Goal: Information Seeking & Learning: Learn about a topic

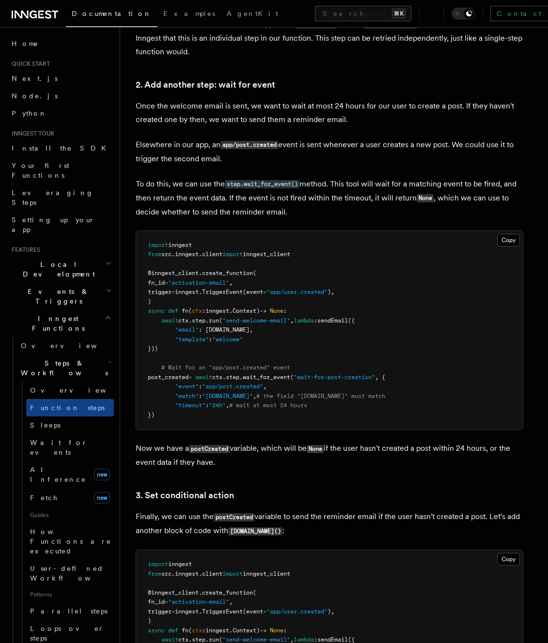
scroll to position [864, 0]
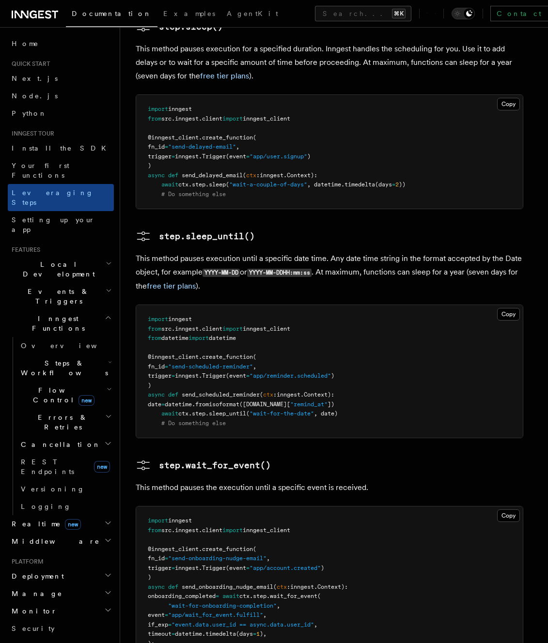
scroll to position [1216, 0]
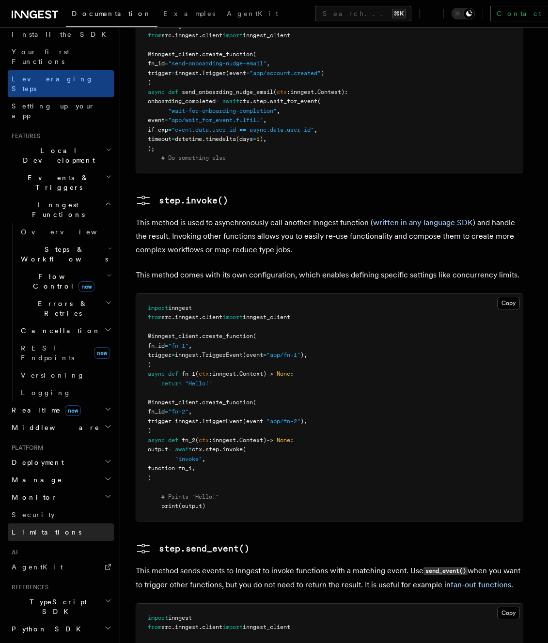
scroll to position [151, 0]
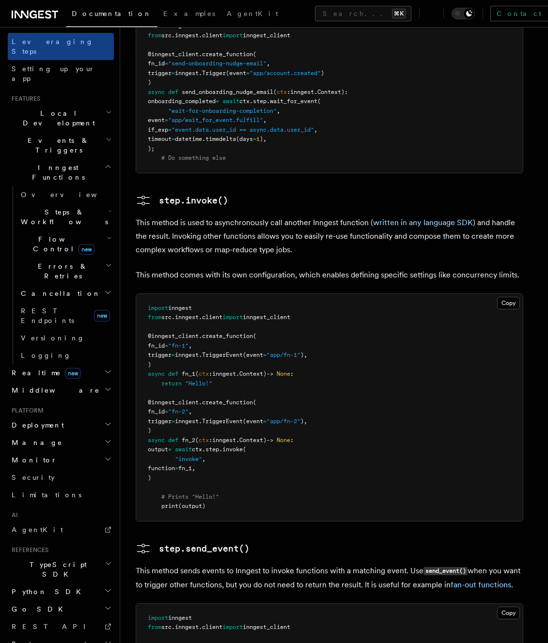
click at [64, 583] on h2 "Python SDK" at bounding box center [61, 591] width 106 height 17
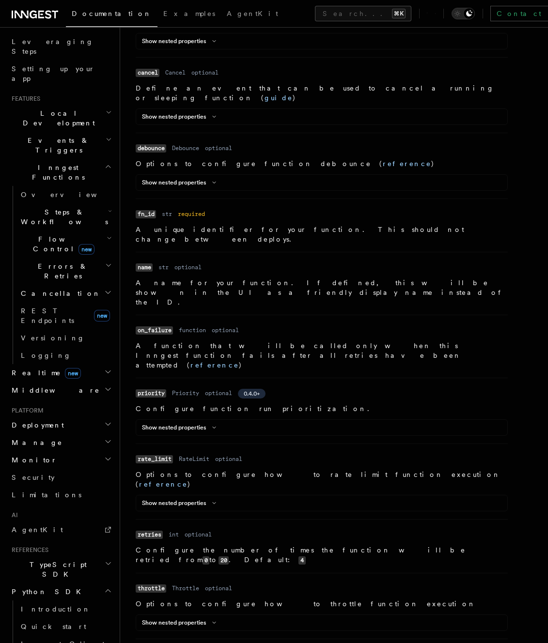
scroll to position [368, 0]
click at [212, 424] on icon at bounding box center [214, 427] width 12 height 6
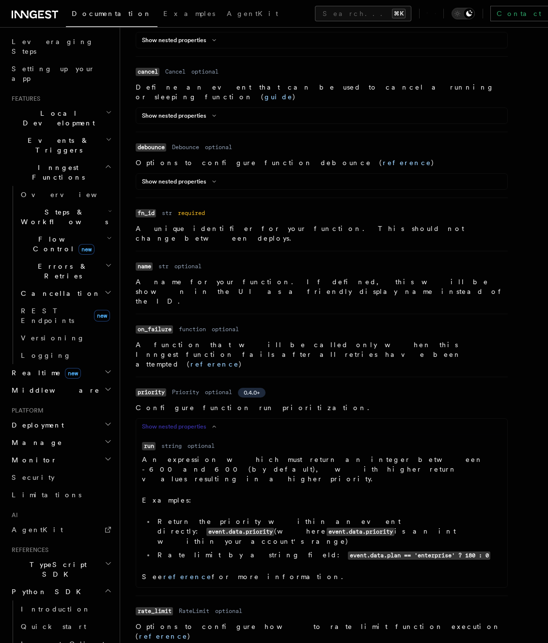
click at [212, 424] on icon at bounding box center [214, 427] width 12 height 6
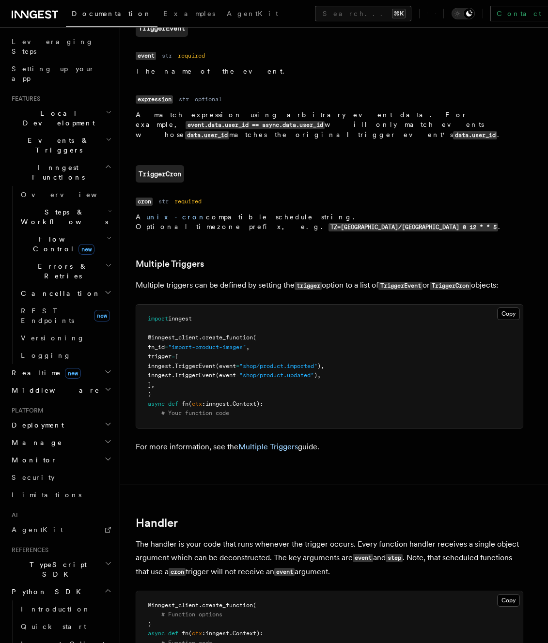
scroll to position [168, 0]
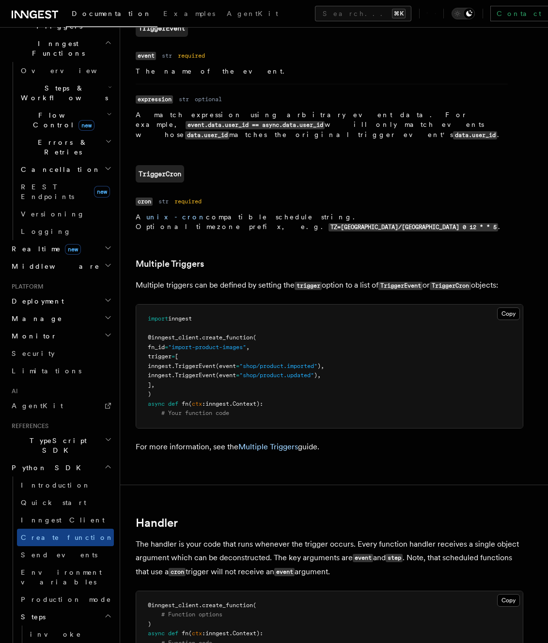
scroll to position [336, 0]
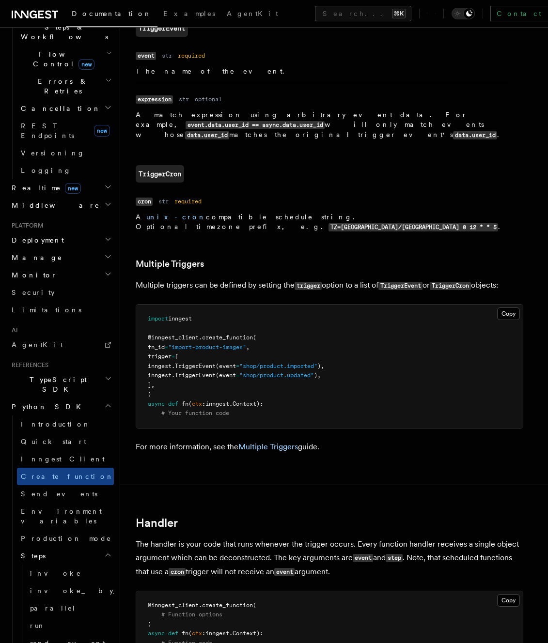
click at [41, 547] on h2 "Steps" at bounding box center [65, 555] width 97 height 17
click at [39, 570] on span "invoke" at bounding box center [55, 574] width 51 height 8
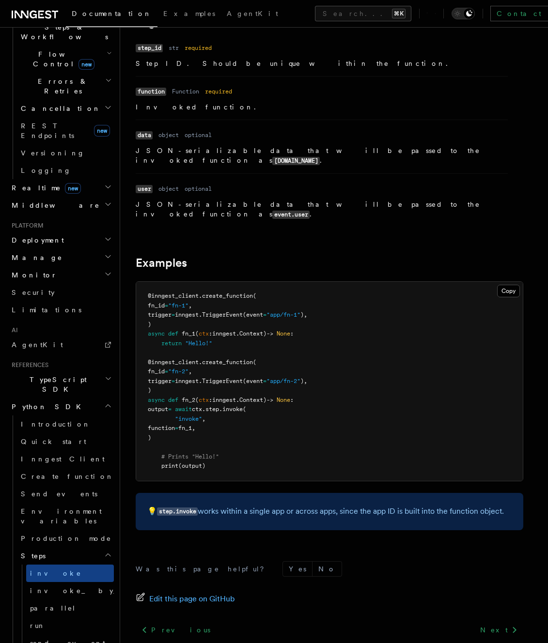
scroll to position [178, 0]
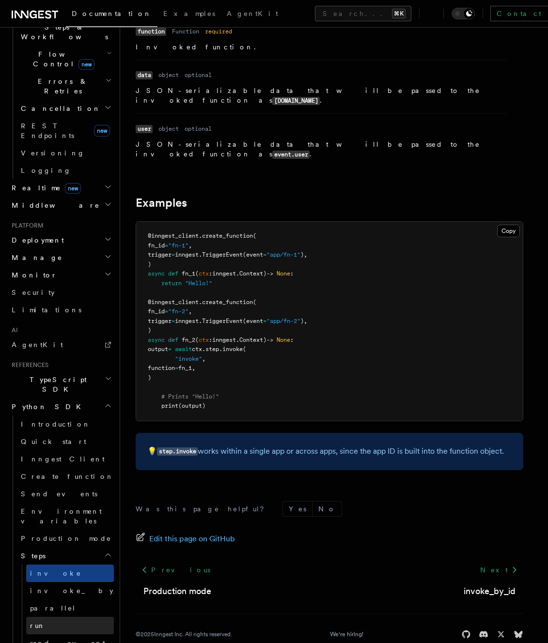
click at [71, 617] on link "run" at bounding box center [70, 625] width 88 height 17
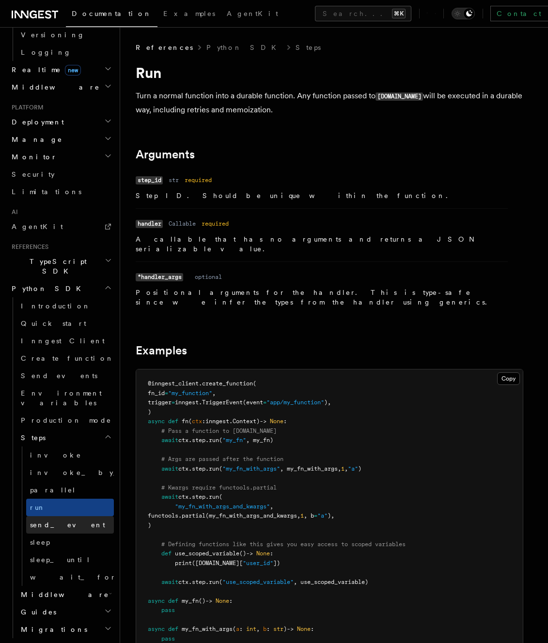
scroll to position [482, 0]
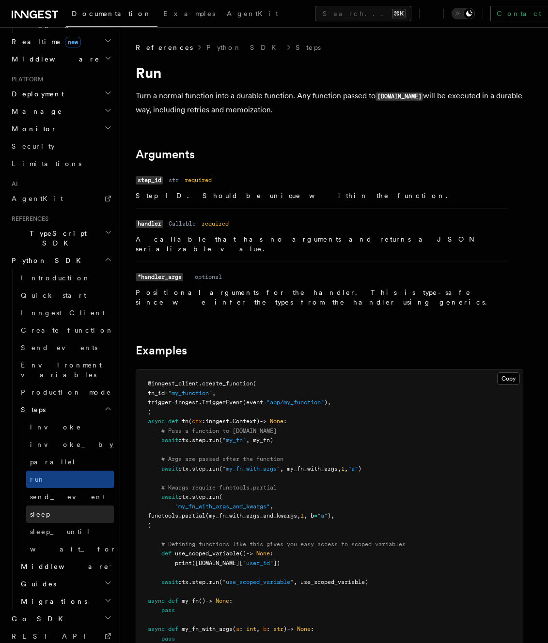
click at [65, 506] on link "sleep" at bounding box center [70, 514] width 88 height 17
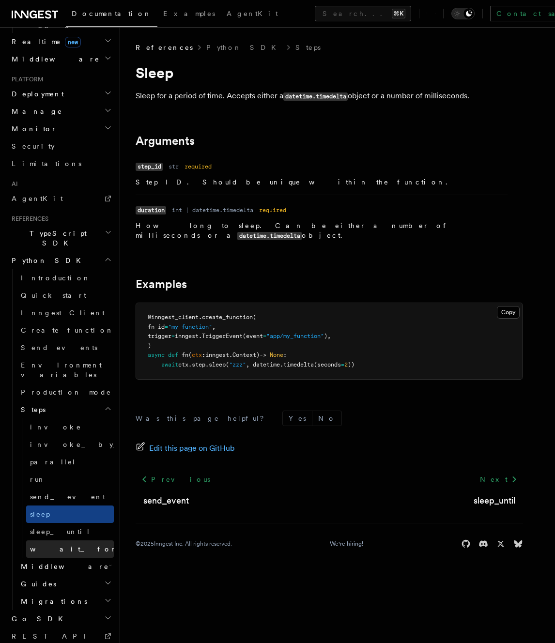
click at [79, 540] on link "wait_for_event" at bounding box center [70, 548] width 88 height 17
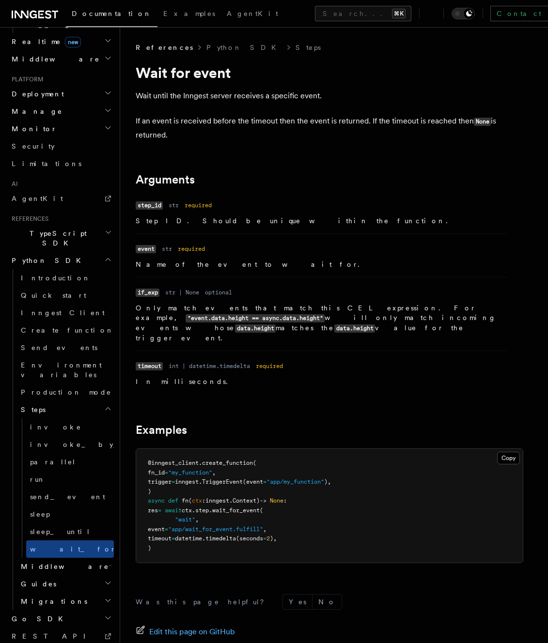
click at [56, 562] on span "Middleware" at bounding box center [63, 567] width 92 height 10
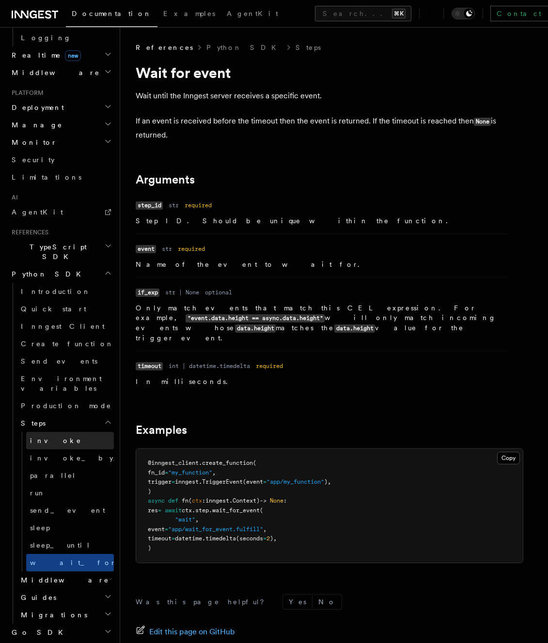
click at [44, 437] on span "invoke" at bounding box center [55, 441] width 51 height 8
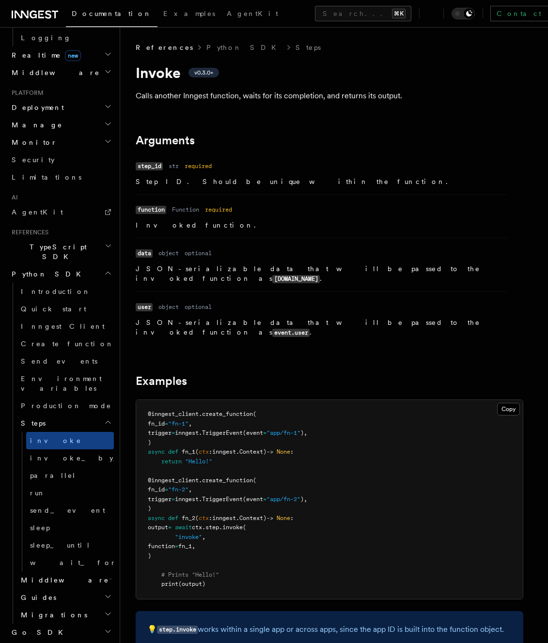
scroll to position [178, 0]
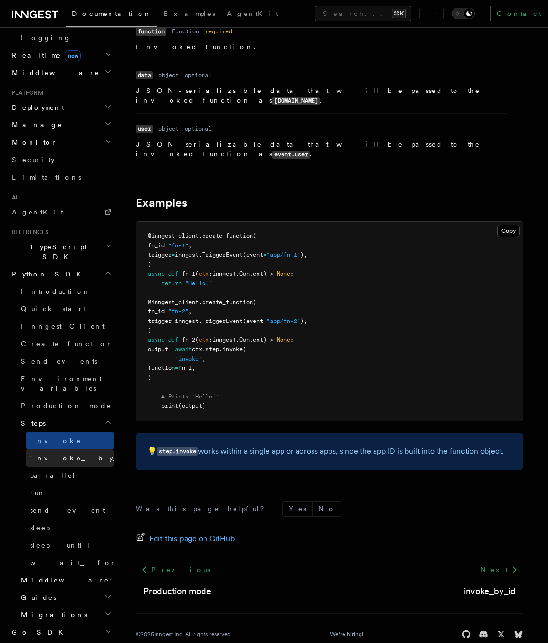
click at [54, 454] on span "invoke_by_id" at bounding box center [86, 458] width 113 height 8
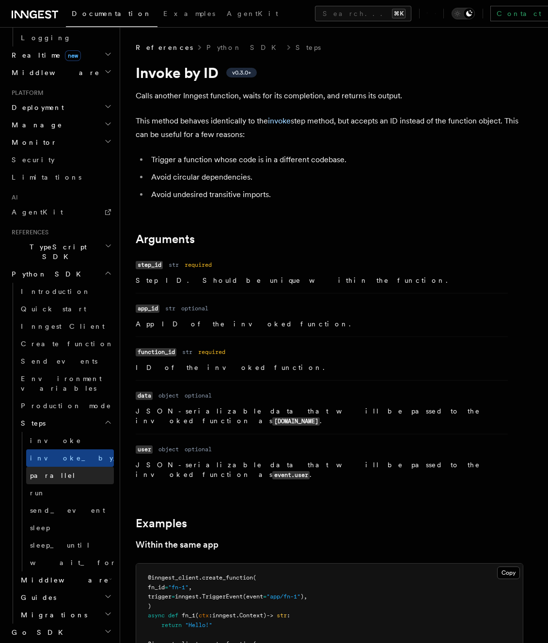
click at [52, 467] on link "parallel" at bounding box center [70, 475] width 88 height 17
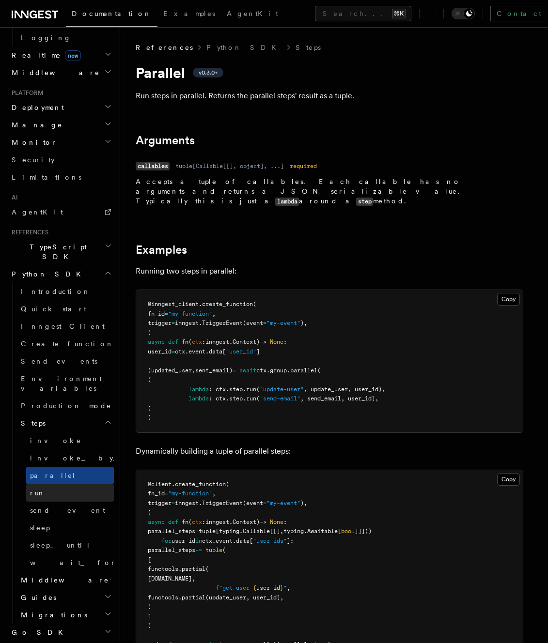
click at [50, 484] on link "run" at bounding box center [70, 492] width 88 height 17
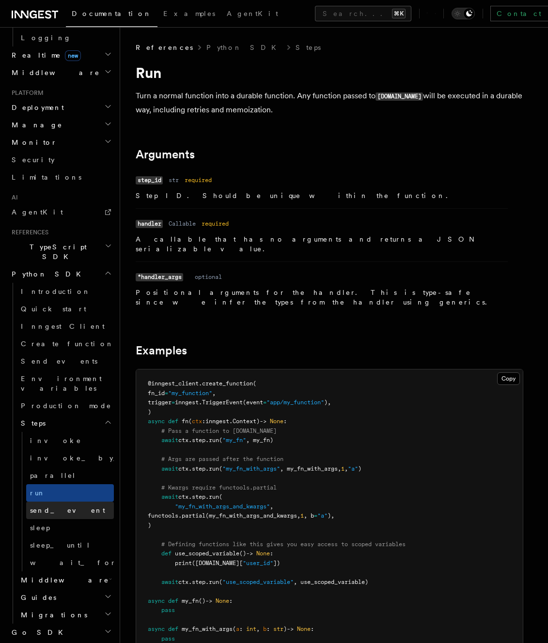
click at [48, 507] on span "send_event" at bounding box center [67, 511] width 75 height 8
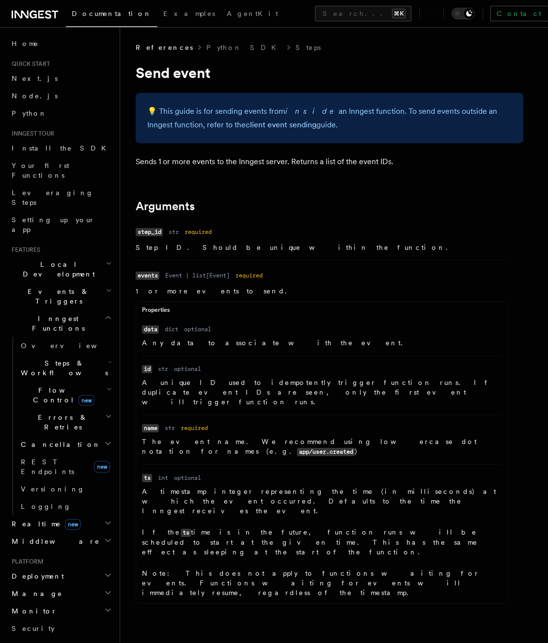
click at [62, 260] on span "Local Development" at bounding box center [57, 269] width 98 height 19
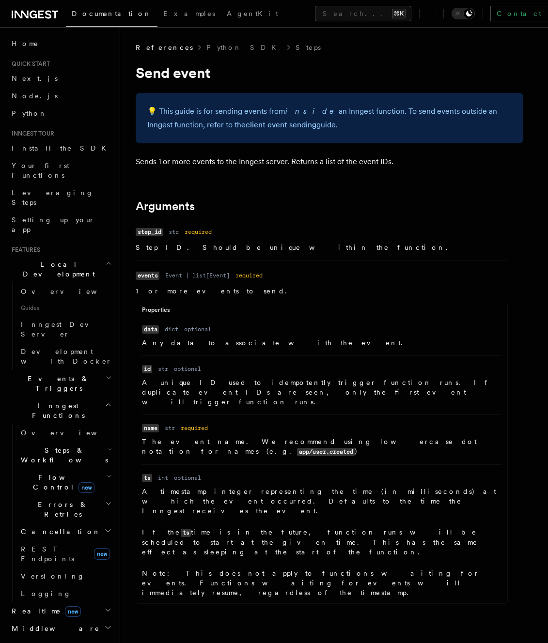
click at [62, 260] on span "Local Development" at bounding box center [57, 269] width 98 height 19
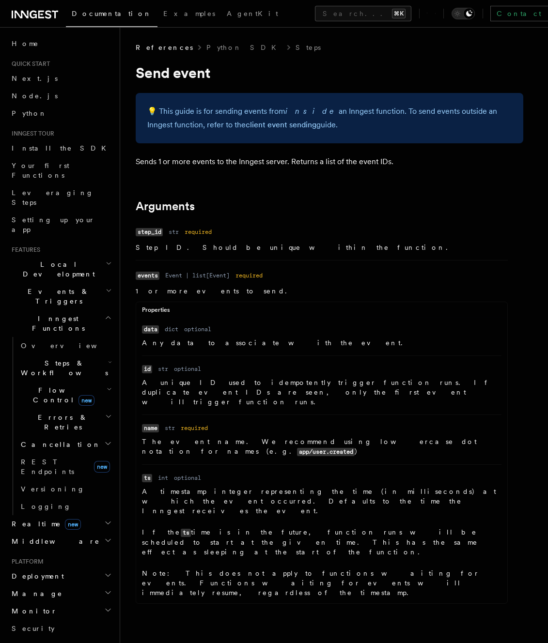
click at [52, 287] on span "Events & Triggers" at bounding box center [57, 296] width 98 height 19
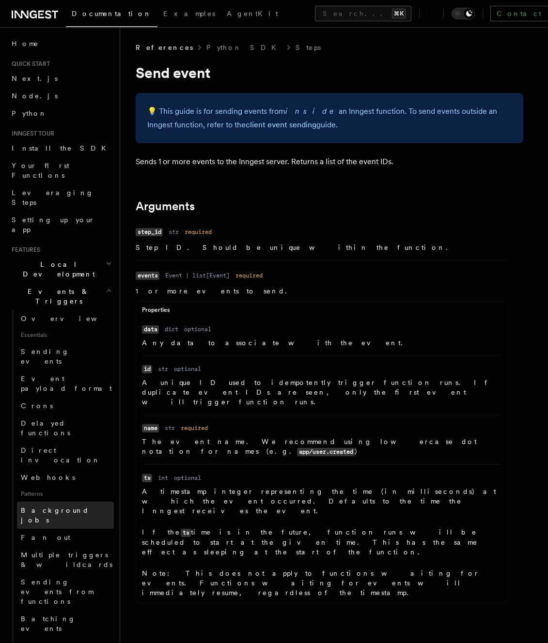
click at [60, 507] on span "Background jobs" at bounding box center [55, 515] width 68 height 17
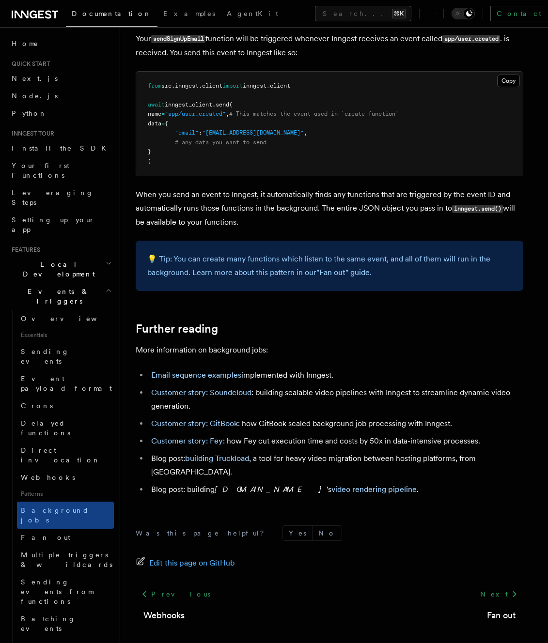
scroll to position [892, 0]
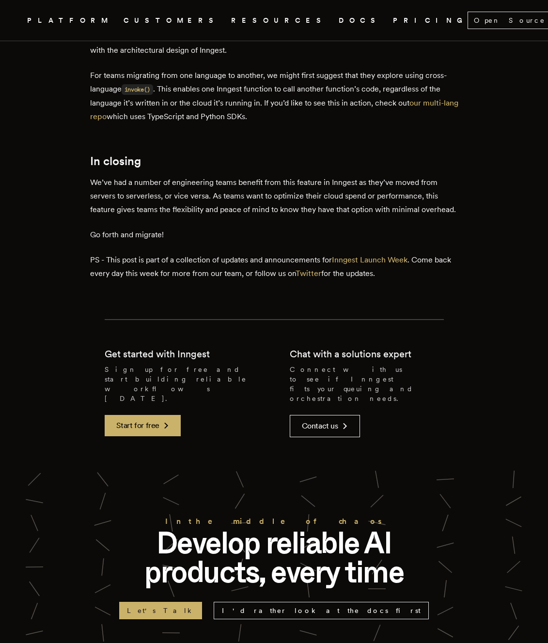
scroll to position [2588, 0]
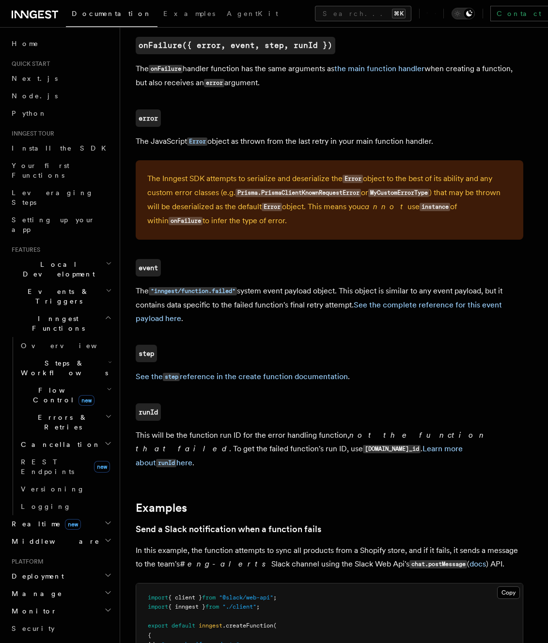
scroll to position [611, 0]
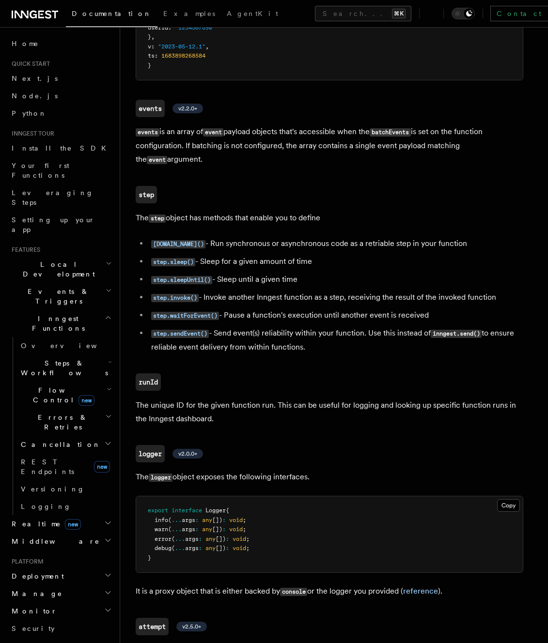
scroll to position [2024, 0]
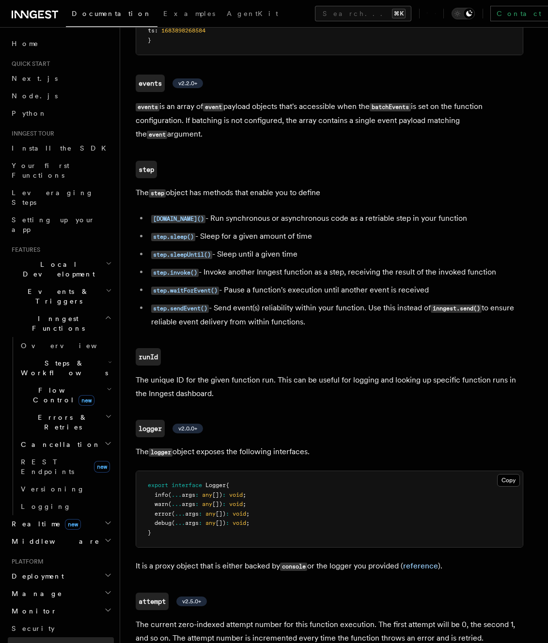
click at [48, 637] on link "Limitations" at bounding box center [61, 645] width 106 height 17
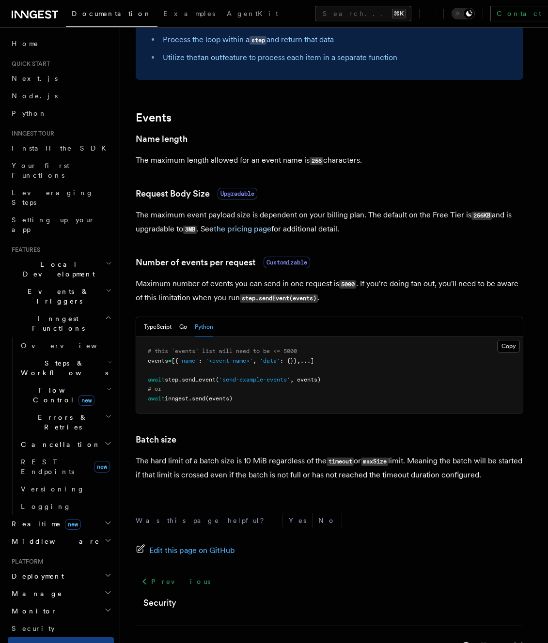
scroll to position [728, 0]
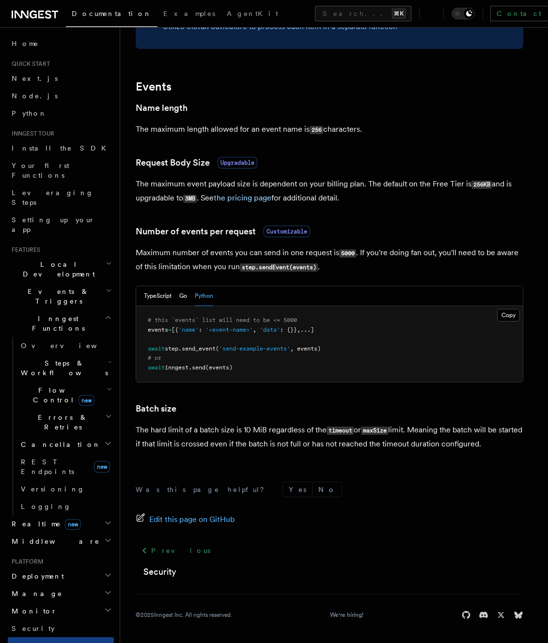
click at [46, 585] on h2 "Manage" at bounding box center [61, 593] width 106 height 17
click at [74, 515] on h2 "Realtime new" at bounding box center [61, 523] width 106 height 17
click at [57, 413] on span "Errors & Retries" at bounding box center [61, 422] width 88 height 19
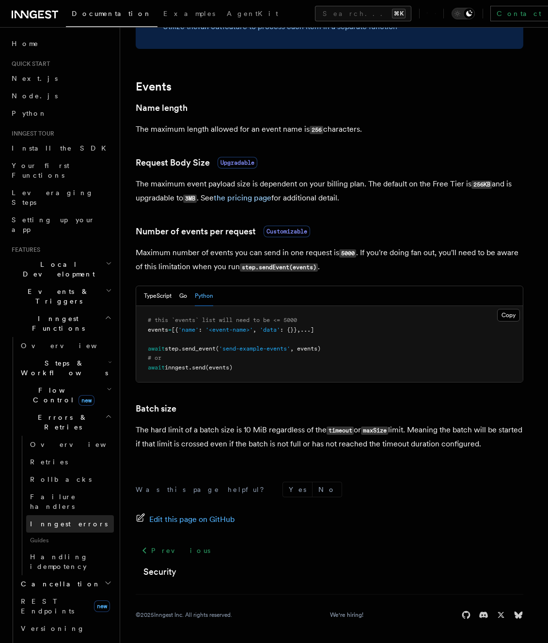
click at [54, 520] on span "Inngest errors" at bounding box center [68, 524] width 77 height 8
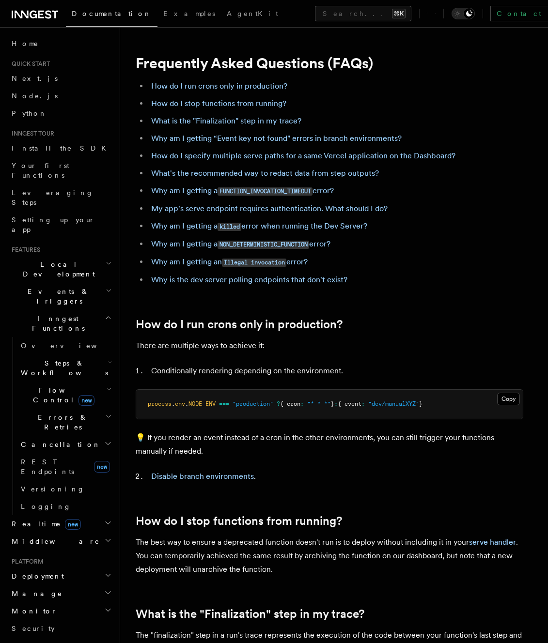
click at [502, 267] on li "Why am I getting an Illegal invocation error?" at bounding box center [335, 262] width 375 height 14
click at [276, 118] on link "What is the "Finalization" step in my trace?" at bounding box center [226, 120] width 150 height 9
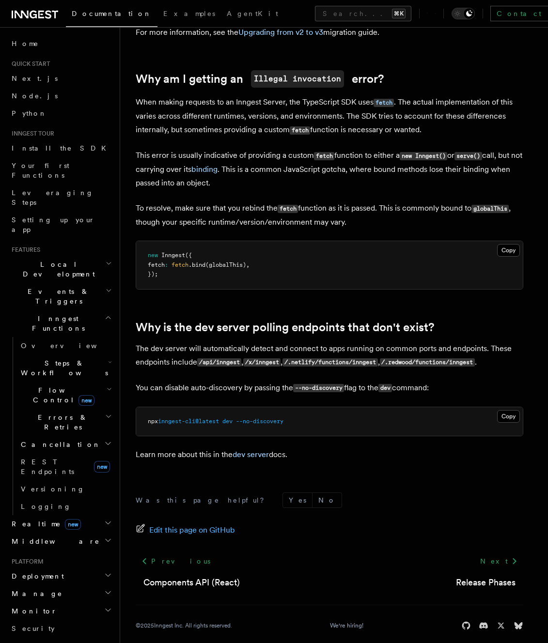
scroll to position [1610, 0]
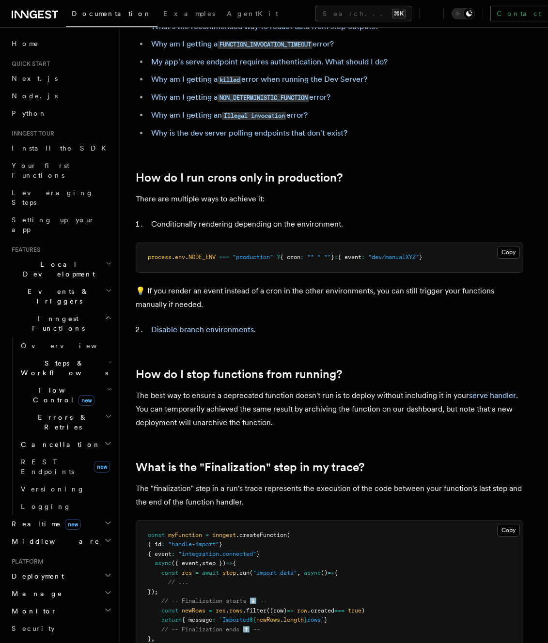
scroll to position [65, 0]
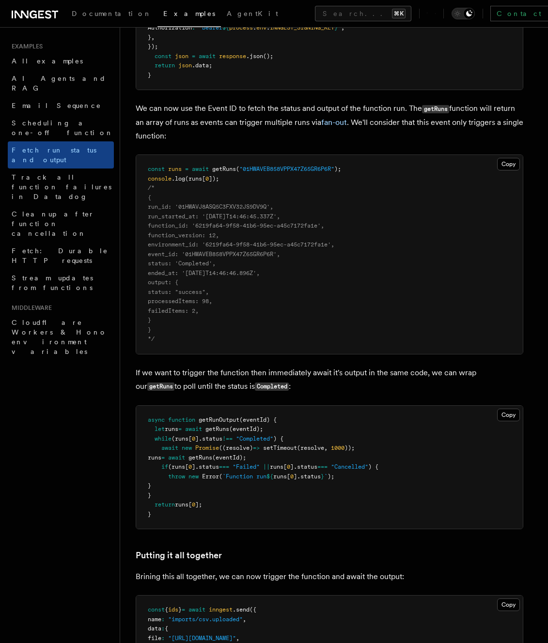
scroll to position [748, 0]
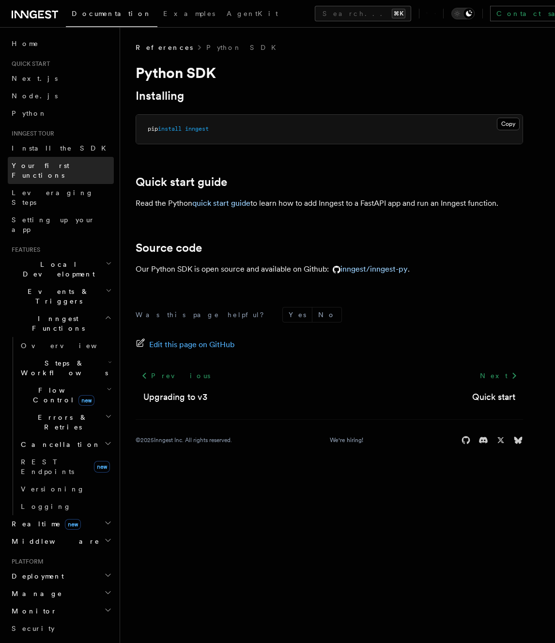
click at [48, 164] on span "Your first Functions" at bounding box center [41, 170] width 58 height 17
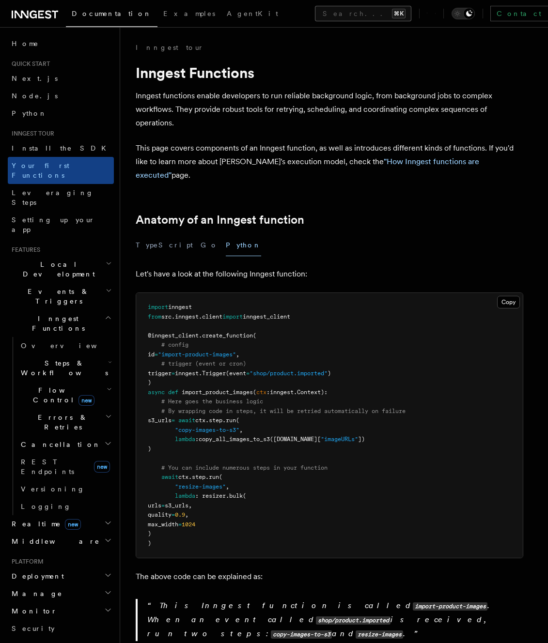
click at [315, 17] on button "Search... ⌘K" at bounding box center [363, 13] width 96 height 15
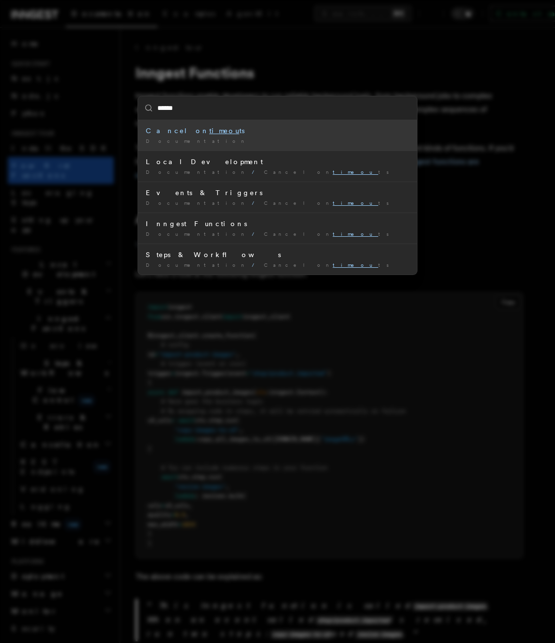
type input "*******"
click at [324, 128] on div "Cancel on timeout s" at bounding box center [277, 131] width 263 height 10
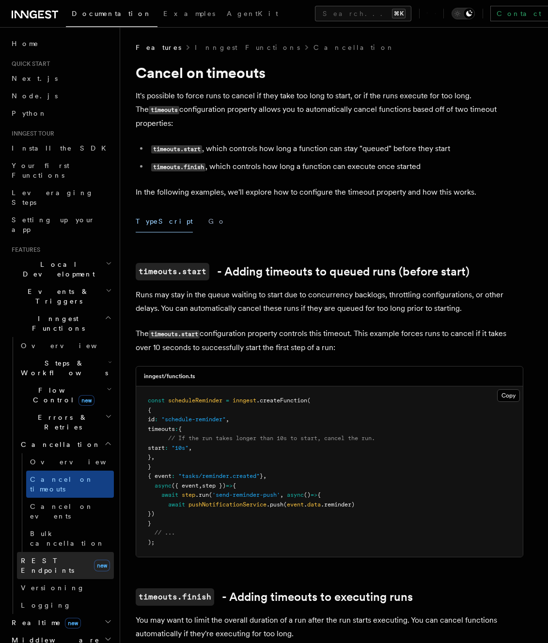
click at [73, 552] on link "REST Endpoints new" at bounding box center [65, 565] width 97 height 27
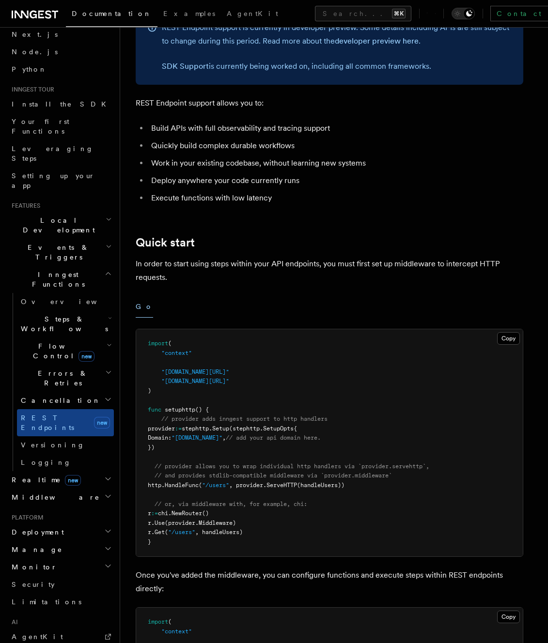
scroll to position [151, 0]
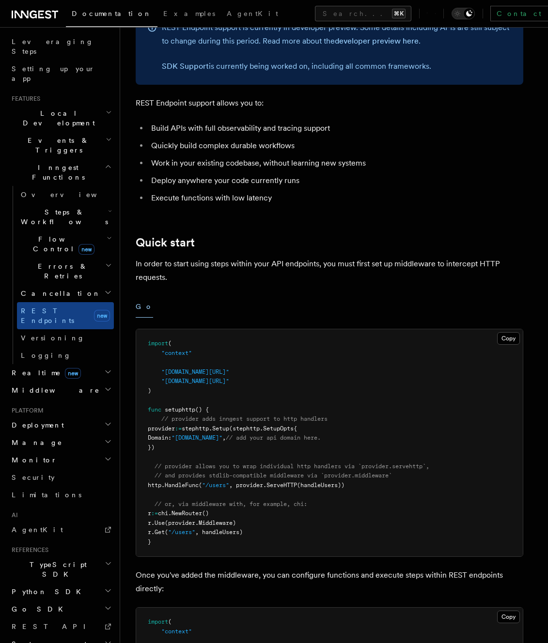
click at [24, 587] on span "Python SDK" at bounding box center [47, 592] width 79 height 10
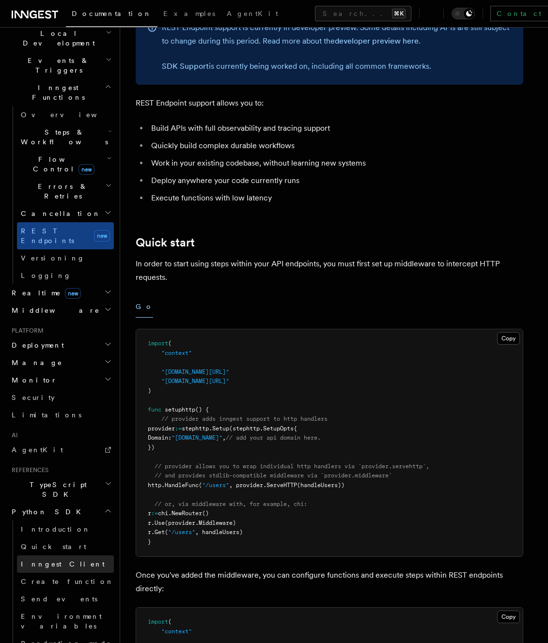
scroll to position [232, 0]
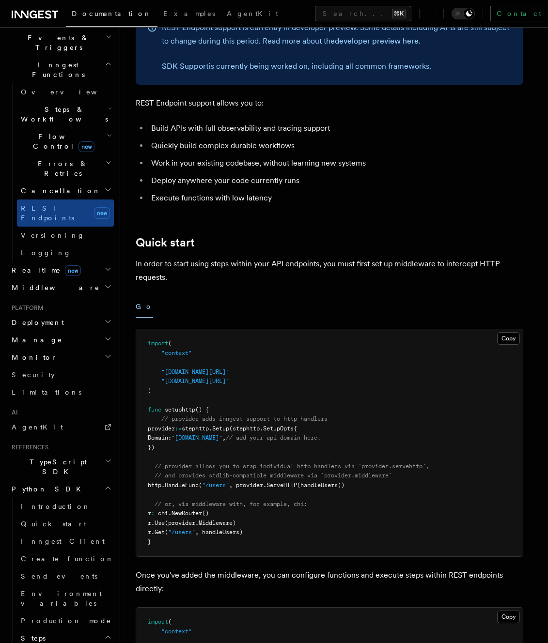
scroll to position [254, 0]
click at [79, 550] on link "Create function" at bounding box center [65, 558] width 97 height 17
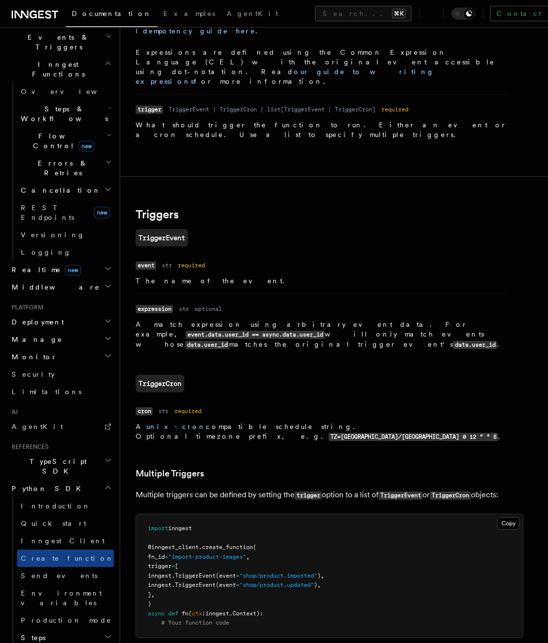
scroll to position [1046, 0]
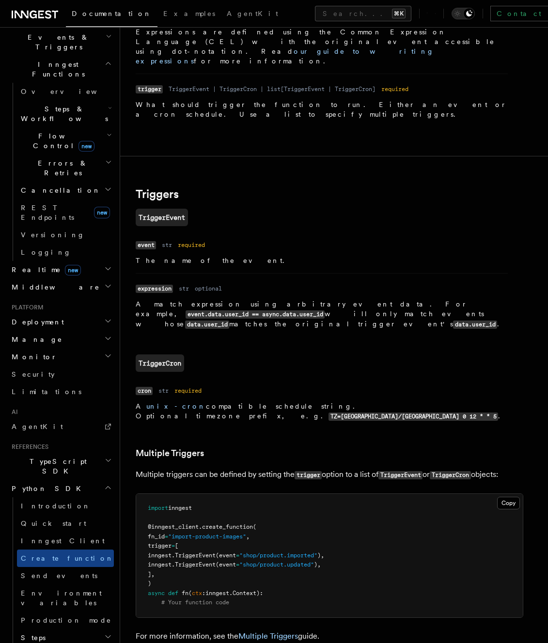
click at [68, 453] on h2 "TypeScript SDK" at bounding box center [61, 466] width 106 height 27
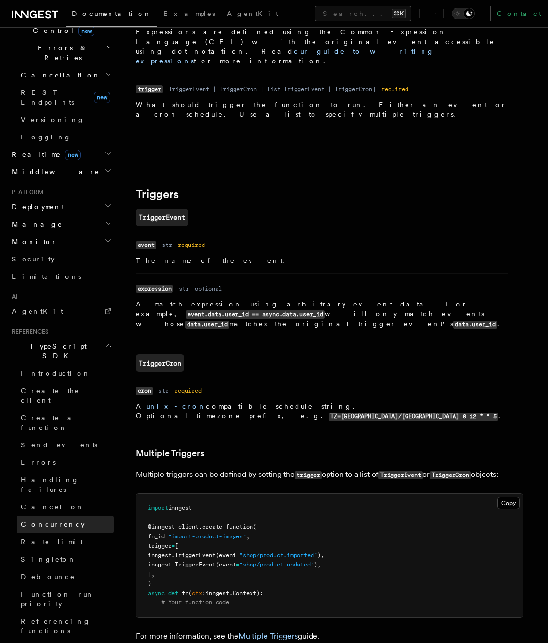
scroll to position [366, 0]
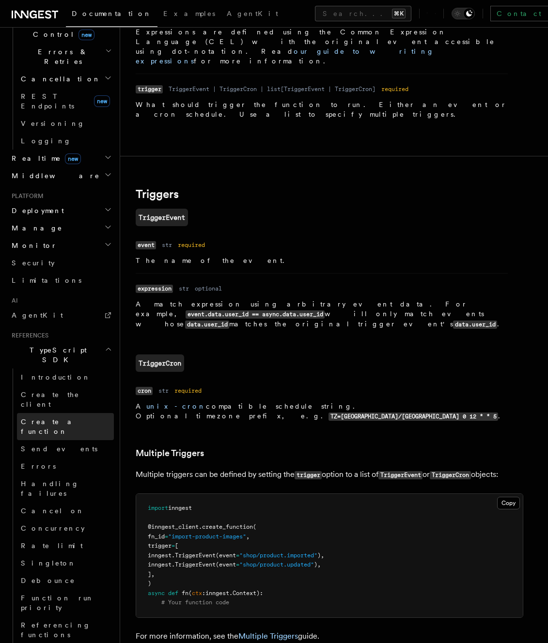
click at [62, 418] on span "Create a function" at bounding box center [50, 426] width 58 height 17
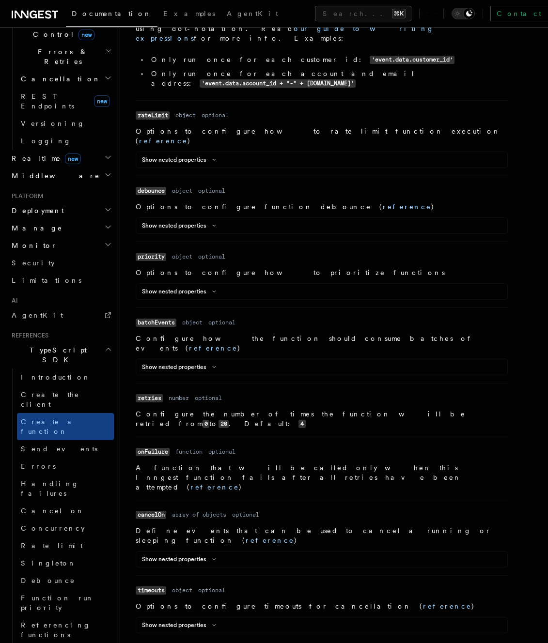
scroll to position [691, 0]
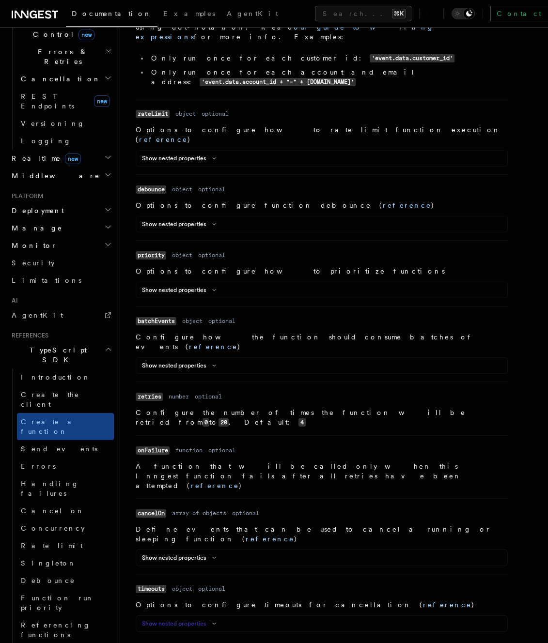
click at [215, 621] on icon at bounding box center [214, 624] width 12 height 6
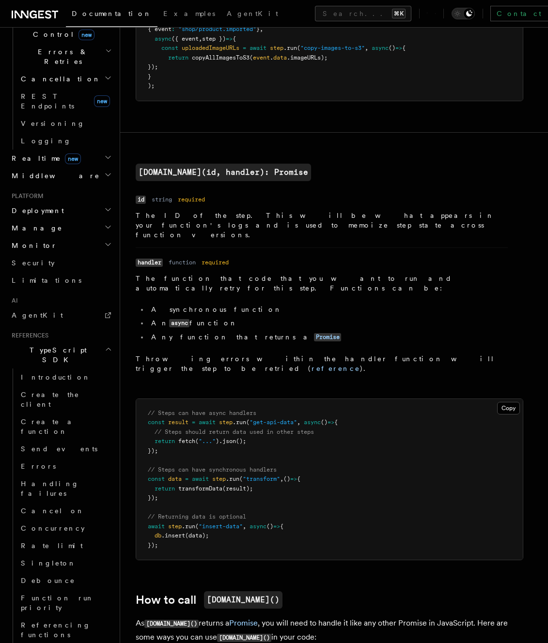
scroll to position [139, 0]
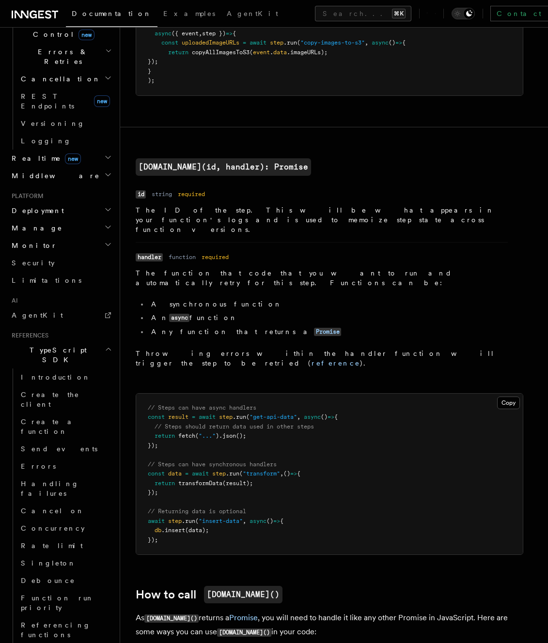
click at [353, 313] on li "An async function" at bounding box center [327, 318] width 359 height 10
click at [160, 313] on li "An async function" at bounding box center [327, 318] width 359 height 10
click at [360, 359] on link "reference" at bounding box center [335, 363] width 48 height 8
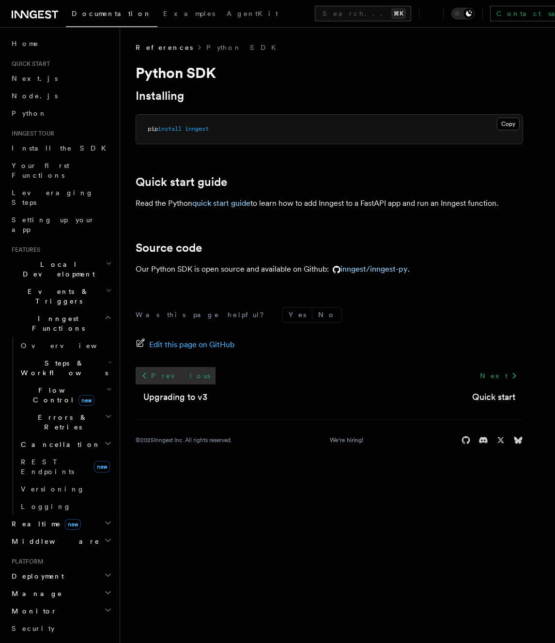
click at [166, 376] on link "Previous" at bounding box center [176, 375] width 80 height 17
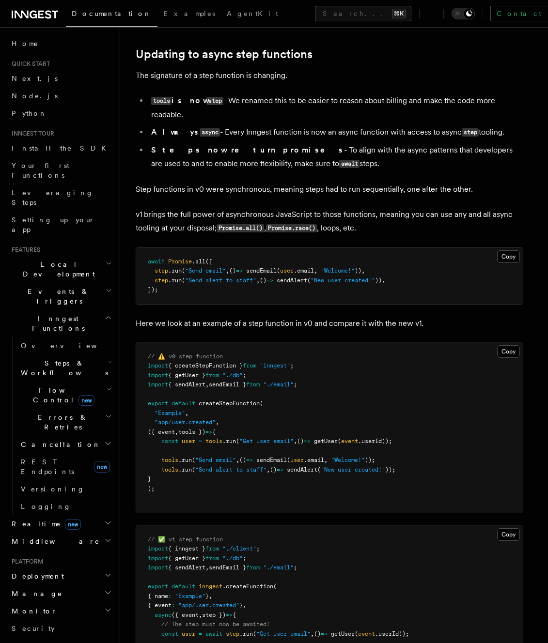
scroll to position [11166, 0]
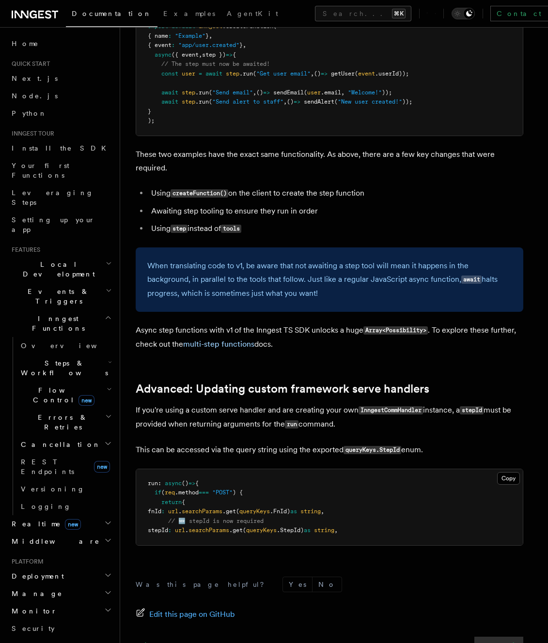
click at [511, 640] on icon at bounding box center [515, 646] width 12 height 12
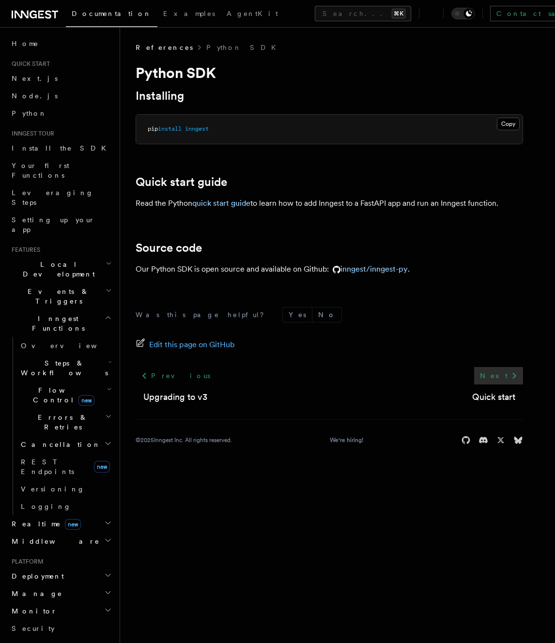
click at [502, 375] on link "Next" at bounding box center [498, 375] width 49 height 17
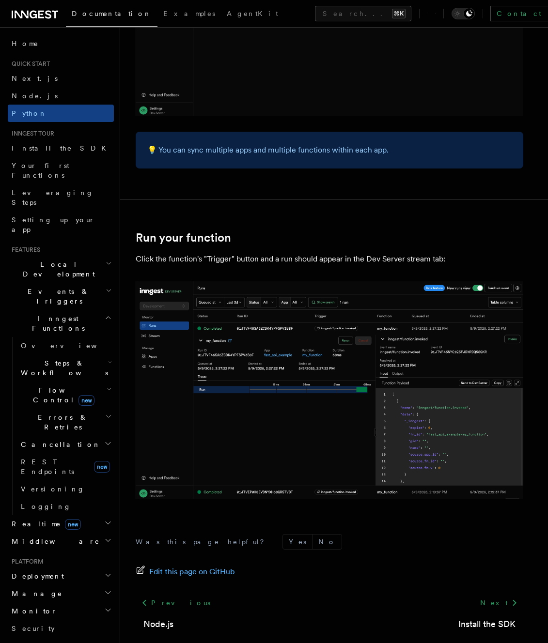
scroll to position [1805, 0]
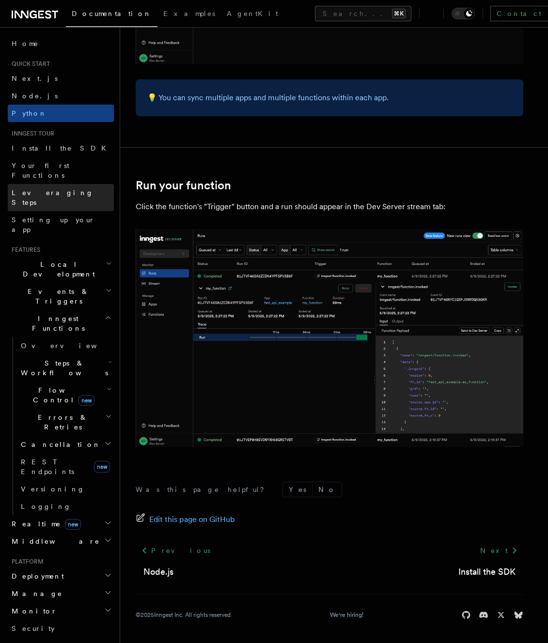
click at [49, 189] on span "Leveraging Steps" at bounding box center [53, 197] width 82 height 17
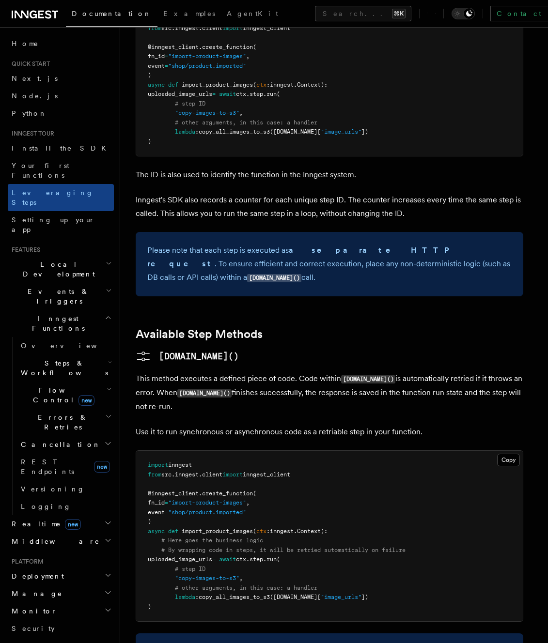
scroll to position [540, 0]
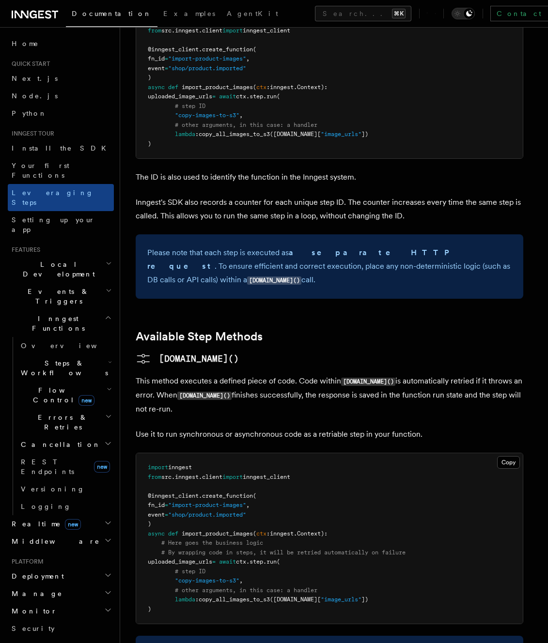
click at [42, 358] on span "Steps & Workflows" at bounding box center [62, 367] width 91 height 19
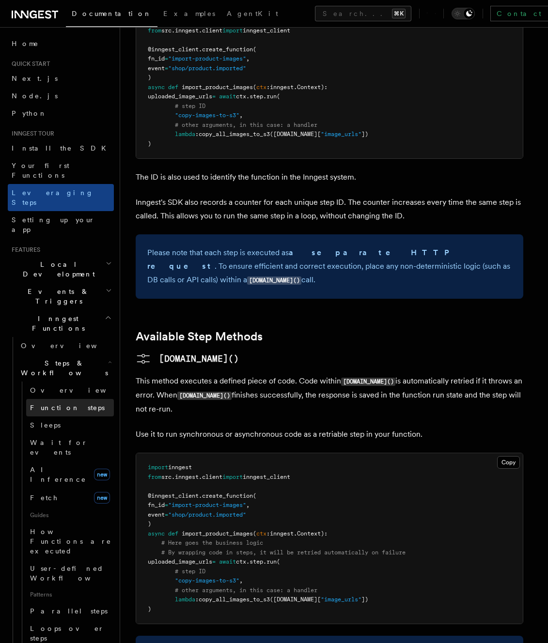
click at [49, 404] on span "Function steps" at bounding box center [67, 408] width 75 height 8
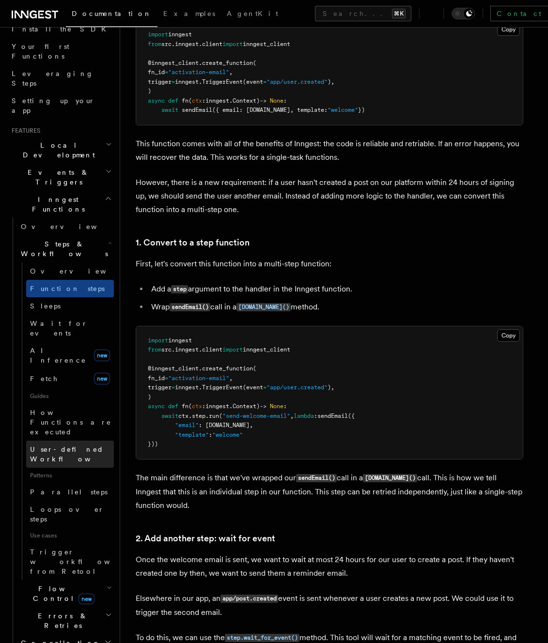
scroll to position [127, 0]
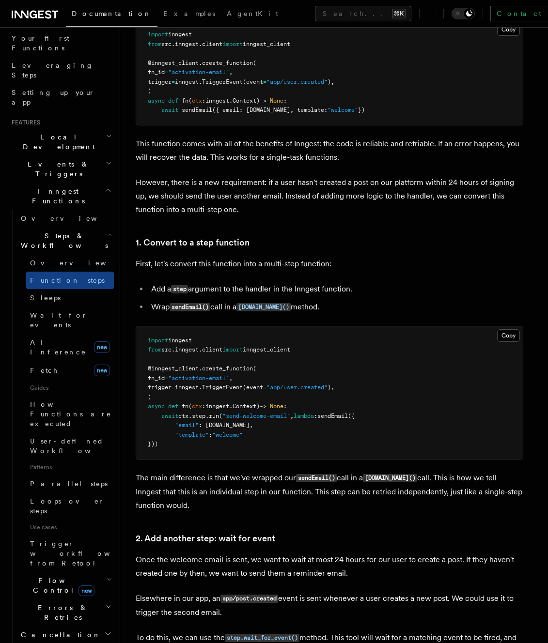
click at [48, 576] on span "Flow Control new" at bounding box center [62, 585] width 90 height 19
click at [43, 231] on span "Steps & Workflows" at bounding box center [62, 240] width 91 height 19
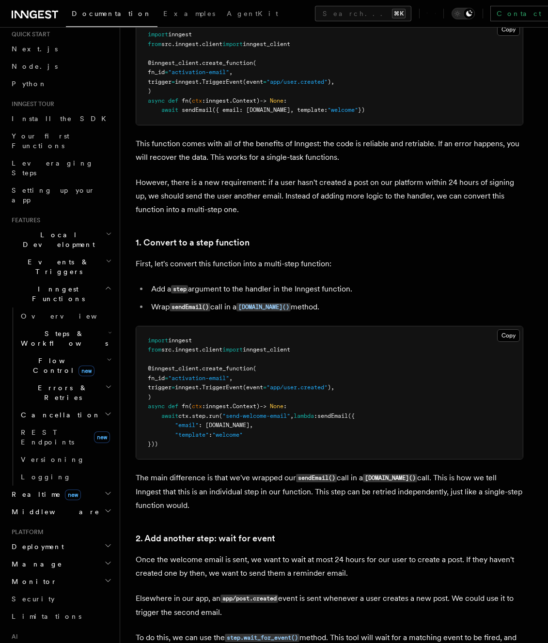
scroll to position [29, 0]
click at [45, 258] on span "Events & Triggers" at bounding box center [57, 267] width 98 height 19
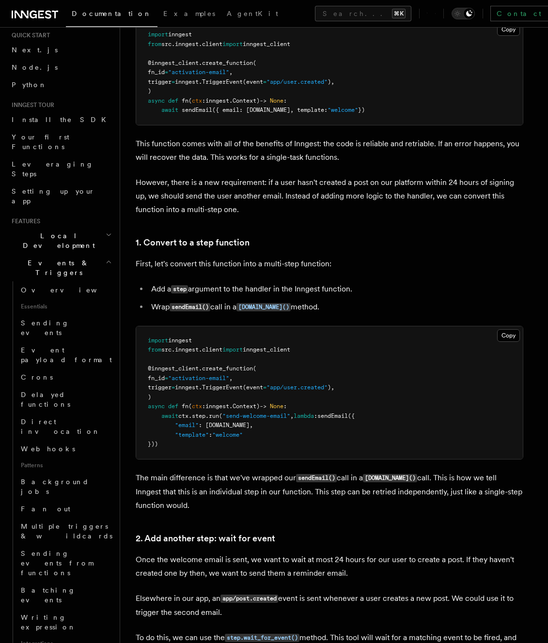
click at [45, 258] on span "Events & Triggers" at bounding box center [57, 267] width 98 height 19
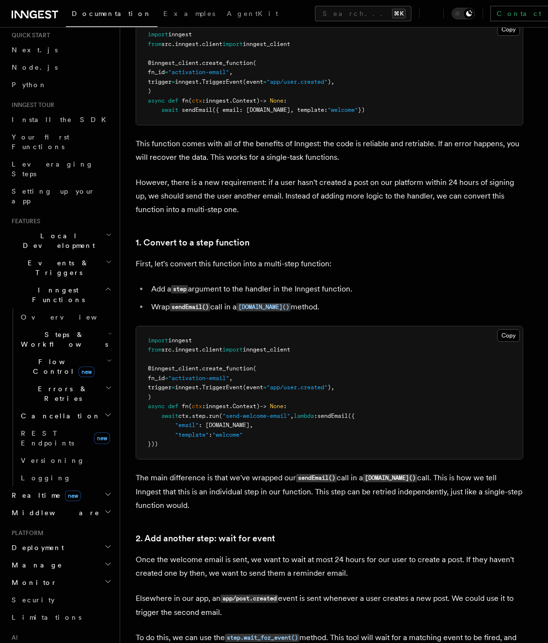
click at [61, 330] on span "Steps & Workflows" at bounding box center [62, 339] width 91 height 19
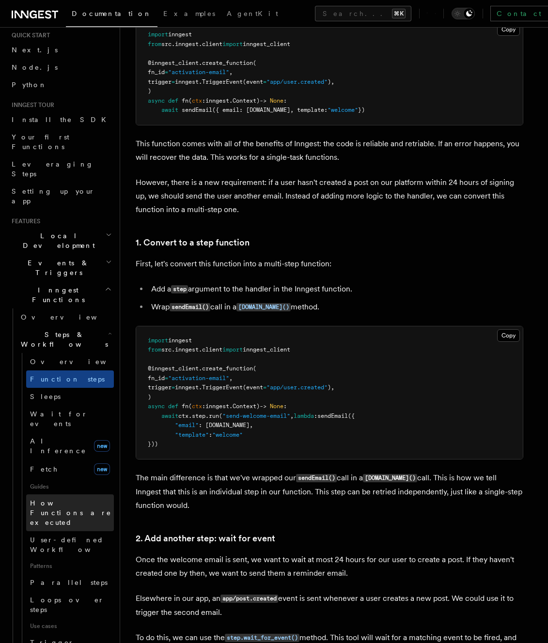
click at [71, 498] on span "How Functions are executed" at bounding box center [72, 512] width 84 height 29
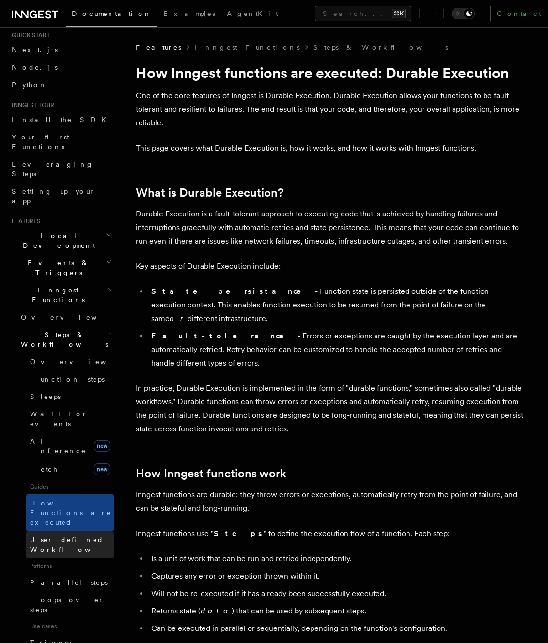
click at [63, 536] on span "User-defined Workflows" at bounding box center [73, 544] width 87 height 17
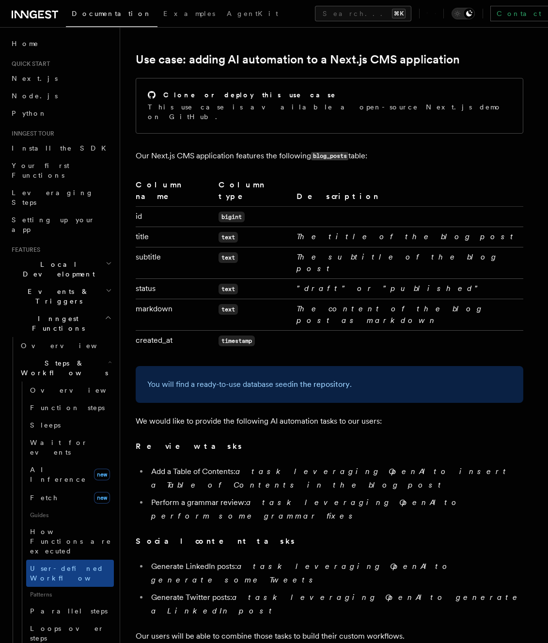
click at [90, 283] on h2 "Events & Triggers" at bounding box center [61, 296] width 106 height 27
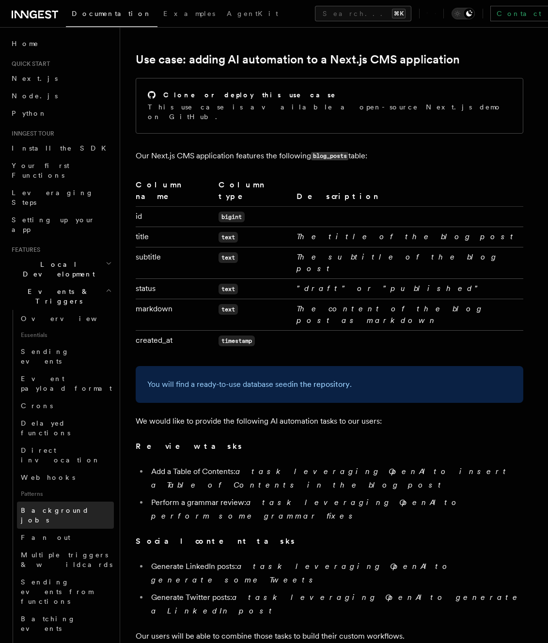
click at [44, 507] on span "Background jobs" at bounding box center [55, 515] width 68 height 17
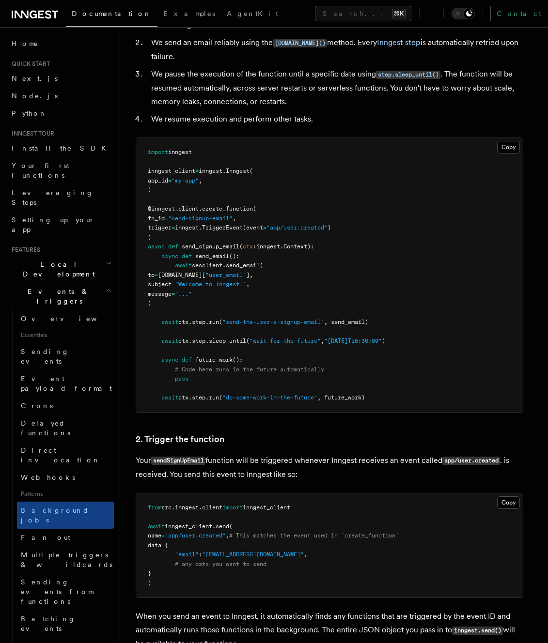
scroll to position [437, 0]
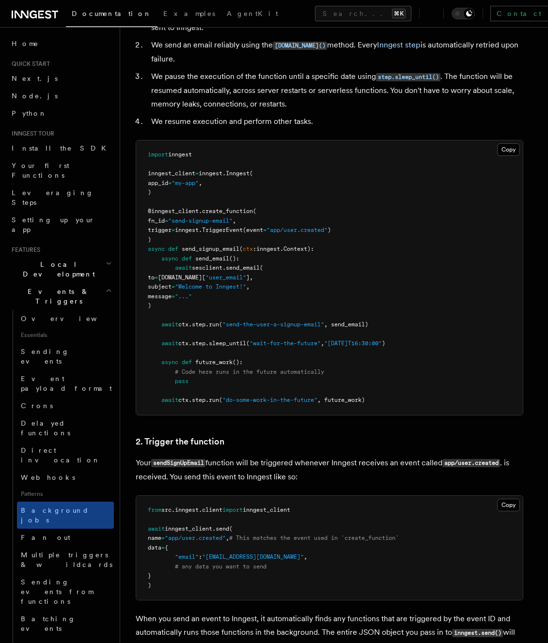
click at [325, 463] on p "Your sendSignUpEmail function will be triggered whenever Inngest receives an ev…" at bounding box center [329, 470] width 387 height 28
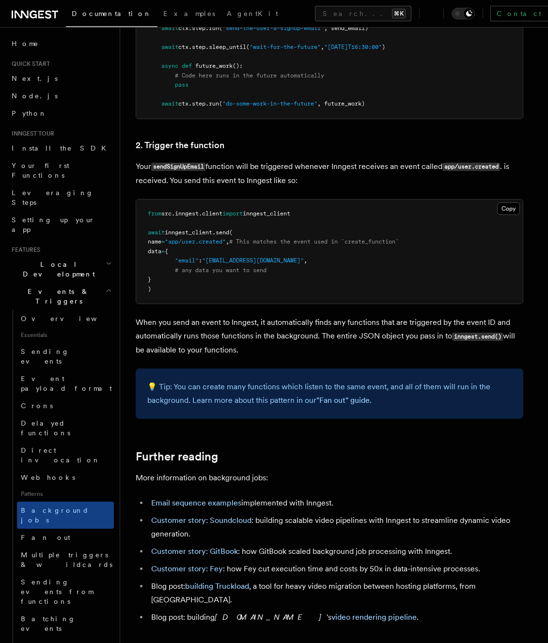
scroll to position [737, 0]
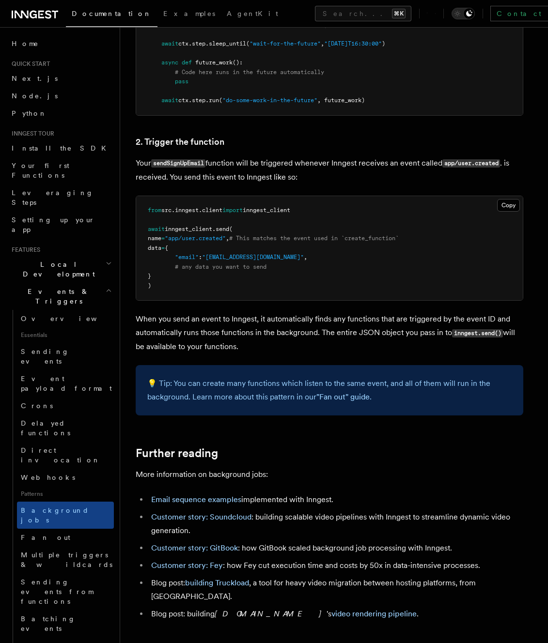
click at [314, 536] on li "Customer story: Soundcloud : building scalable video pipelines with Inngest to …" at bounding box center [335, 523] width 375 height 27
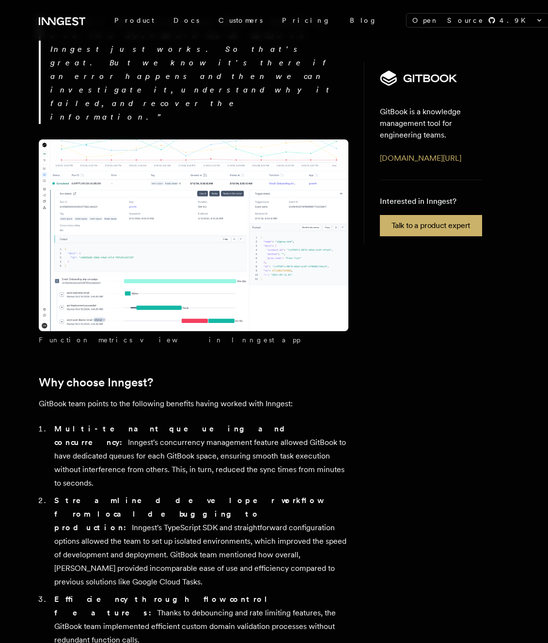
scroll to position [3077, 0]
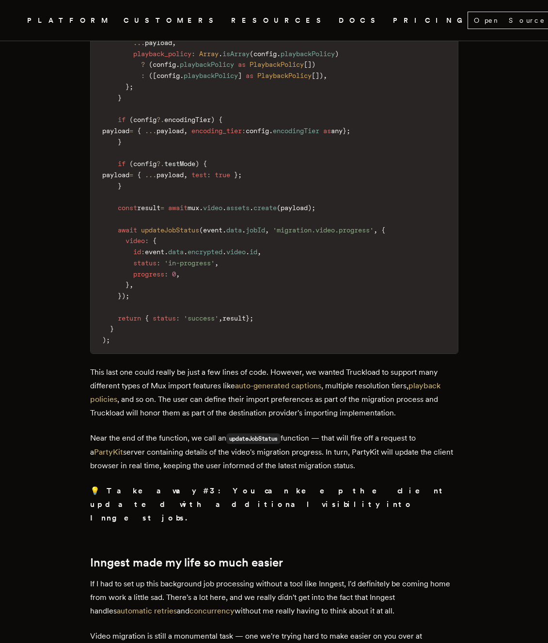
scroll to position [4613, 0]
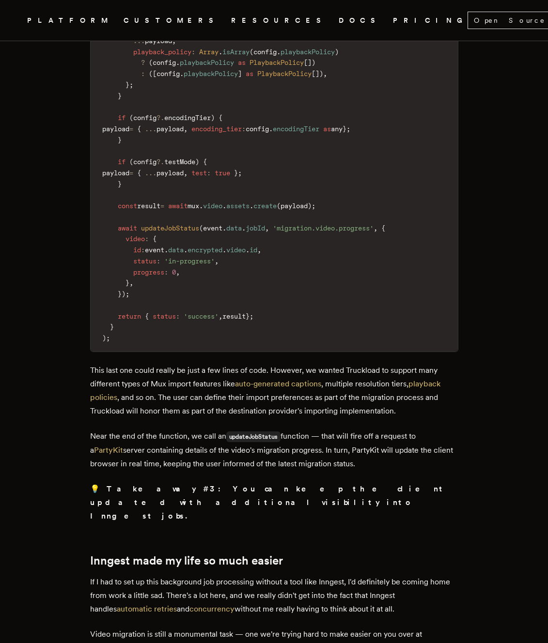
click at [325, 554] on h2 "Inngest made my life so much easier" at bounding box center [274, 561] width 368 height 14
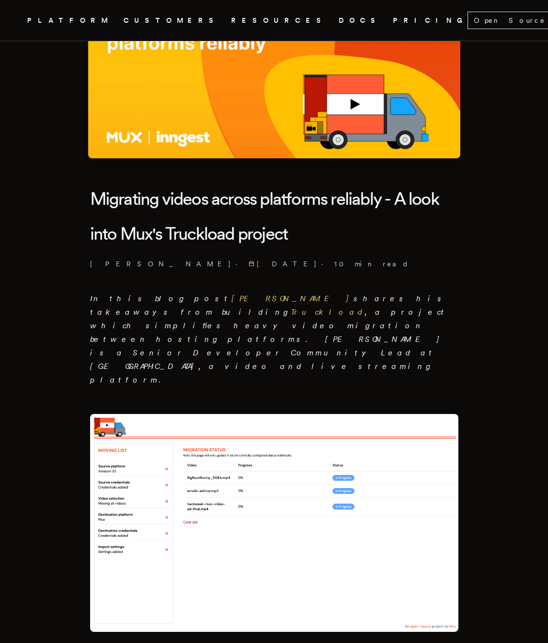
scroll to position [119, 0]
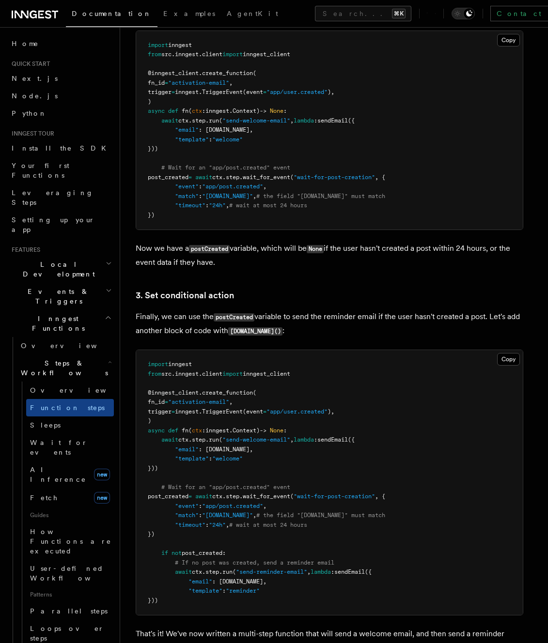
scroll to position [1067, 0]
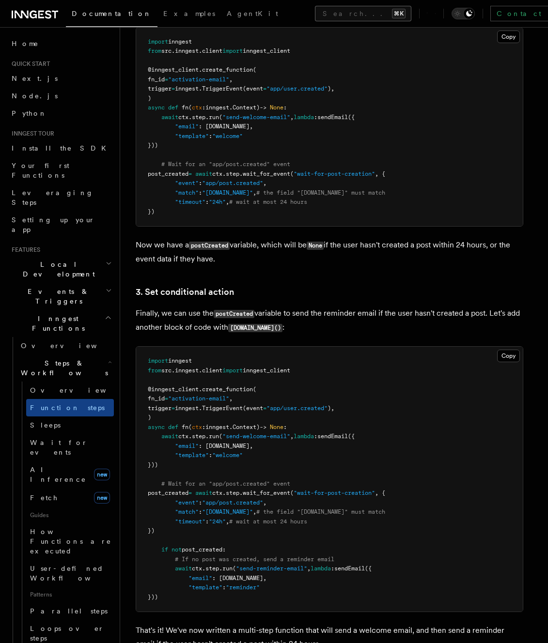
click at [315, 12] on button "Search... ⌘K" at bounding box center [363, 13] width 96 height 15
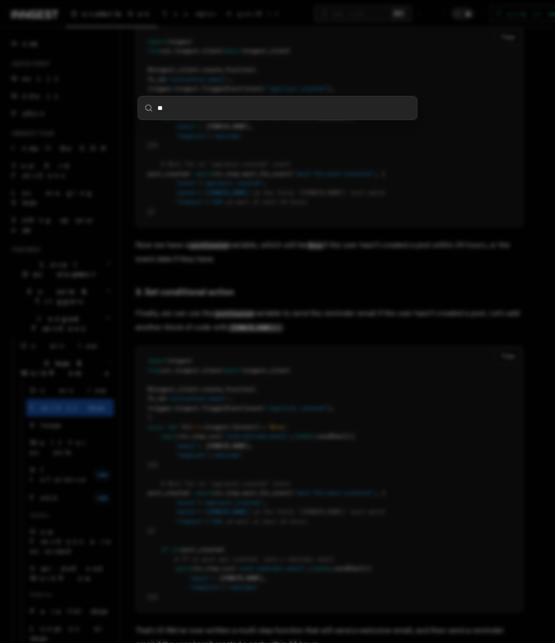
type input "***"
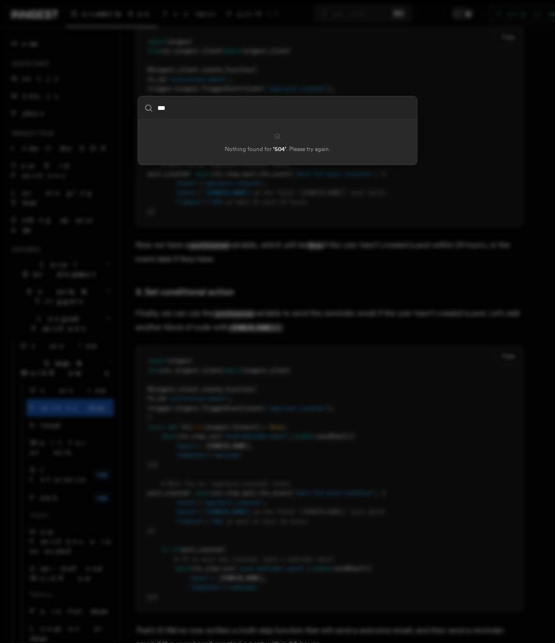
type input "***"
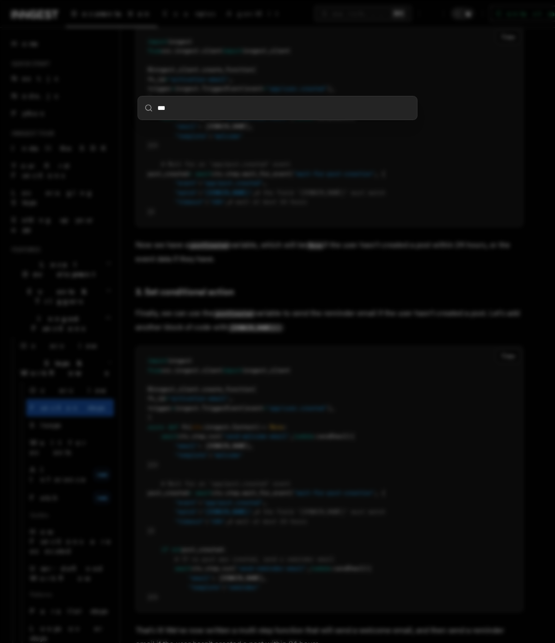
click at [132, 229] on div "***" at bounding box center [277, 321] width 555 height 643
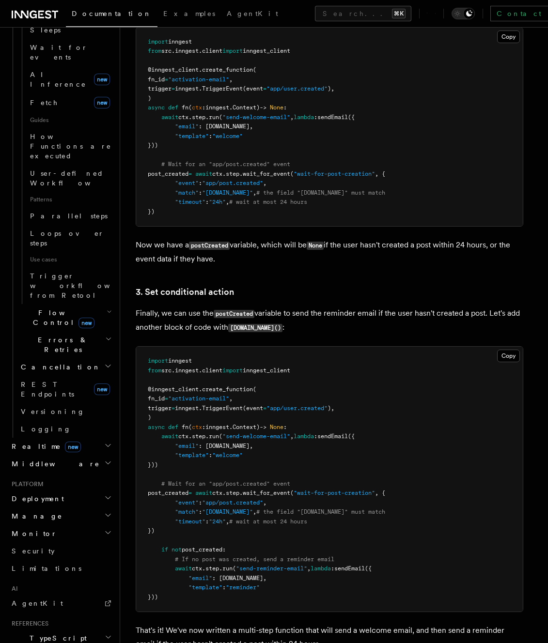
scroll to position [413, 0]
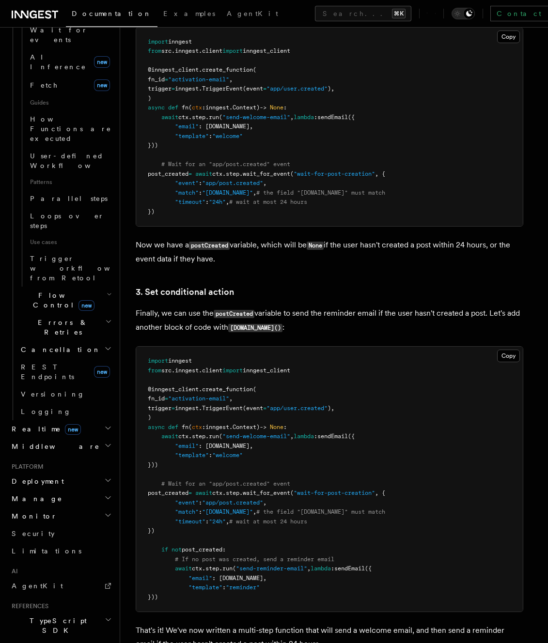
click at [33, 643] on span "Python SDK" at bounding box center [47, 648] width 79 height 10
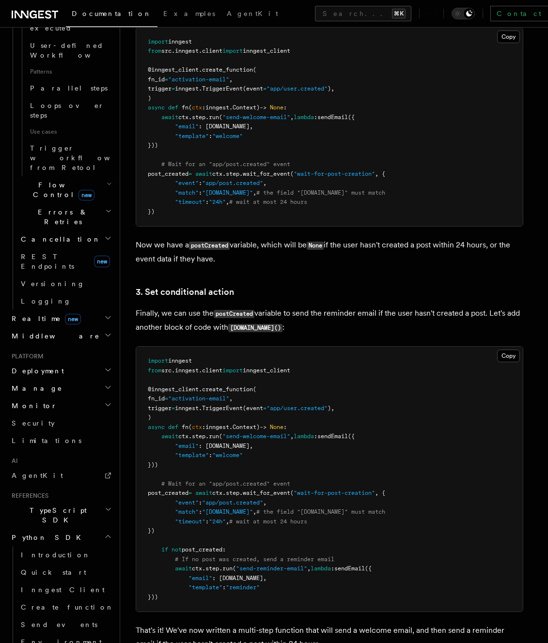
scroll to position [0, 0]
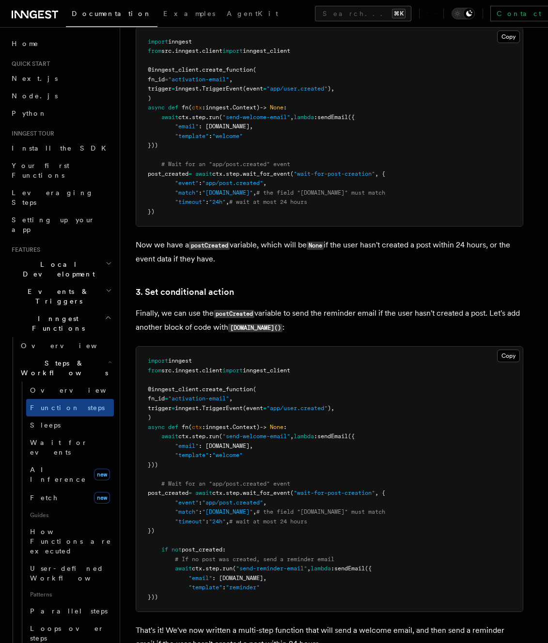
click at [97, 16] on span "Documentation" at bounding box center [112, 14] width 80 height 8
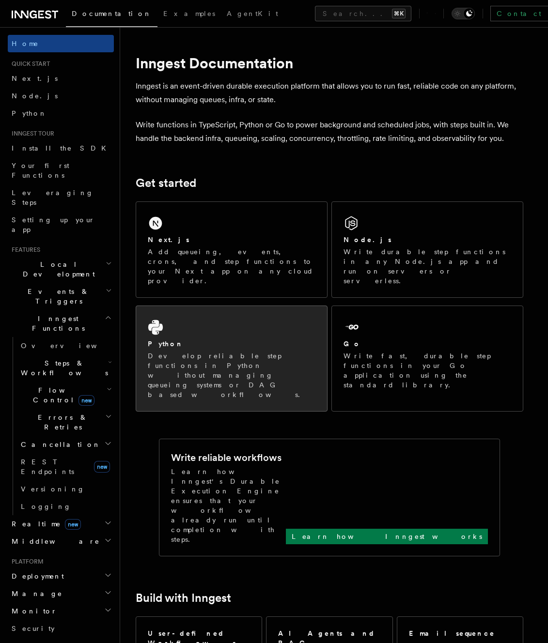
click at [200, 339] on div "Python" at bounding box center [232, 344] width 168 height 10
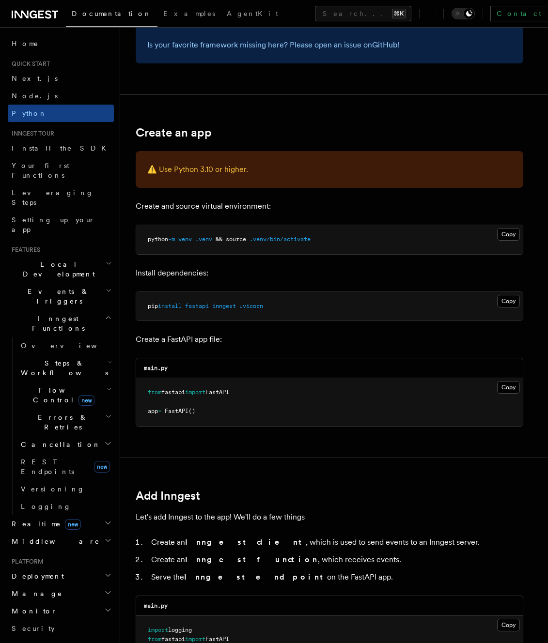
scroll to position [125, 0]
click at [105, 413] on icon "button" at bounding box center [108, 417] width 7 height 8
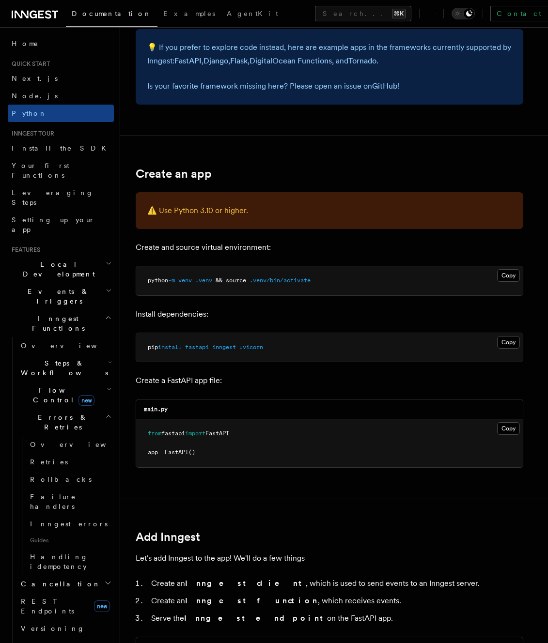
scroll to position [0, 0]
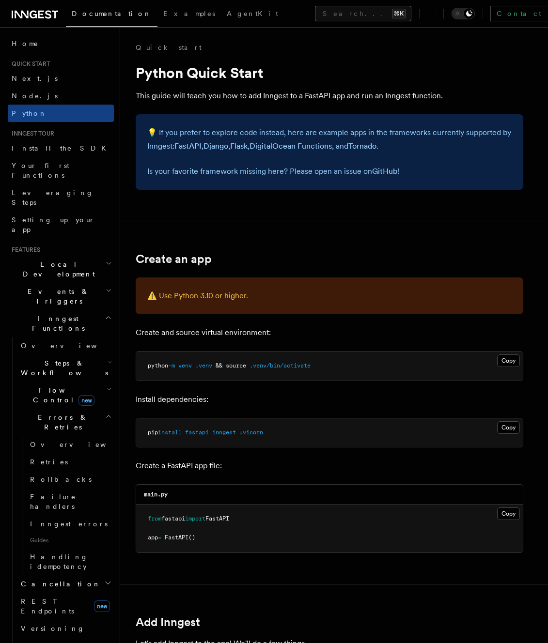
click at [315, 13] on button "Search... ⌘K" at bounding box center [363, 13] width 96 height 15
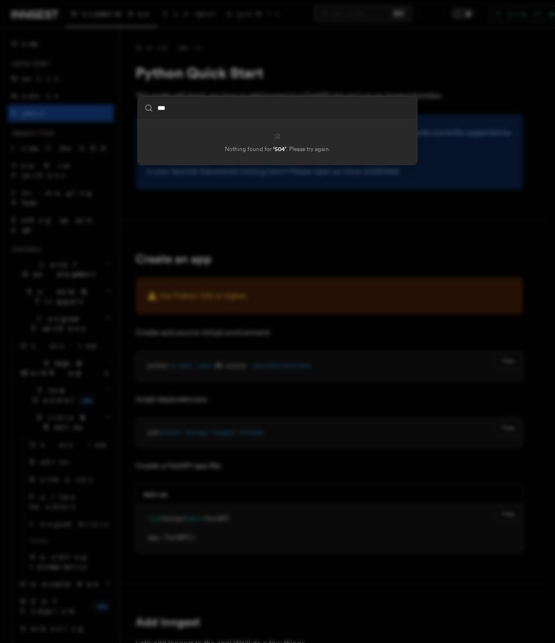
type input "***"
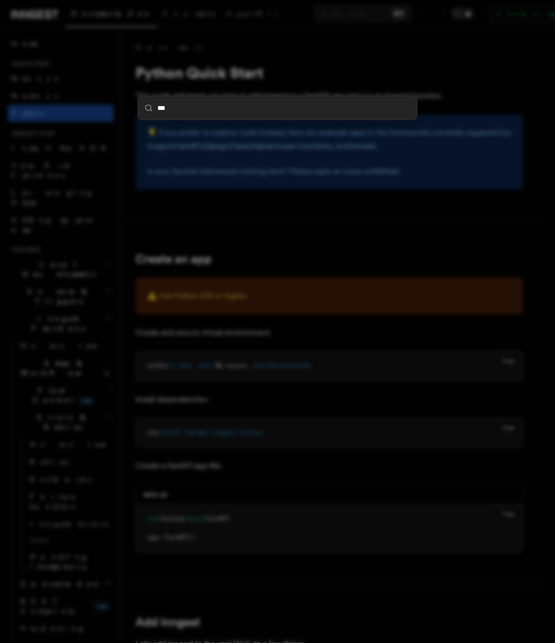
click at [416, 125] on div "***" at bounding box center [277, 321] width 555 height 643
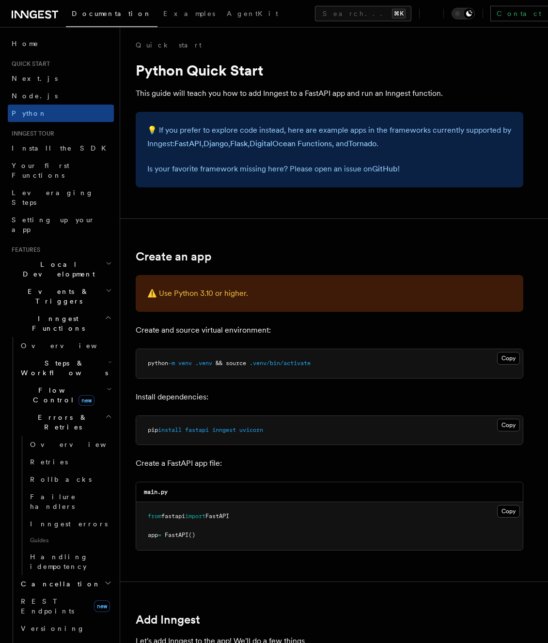
scroll to position [4, 0]
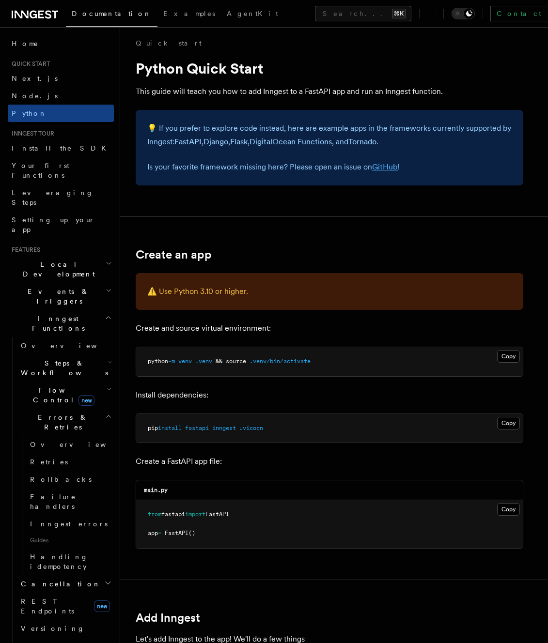
click at [385, 164] on link "GitHub" at bounding box center [385, 166] width 26 height 9
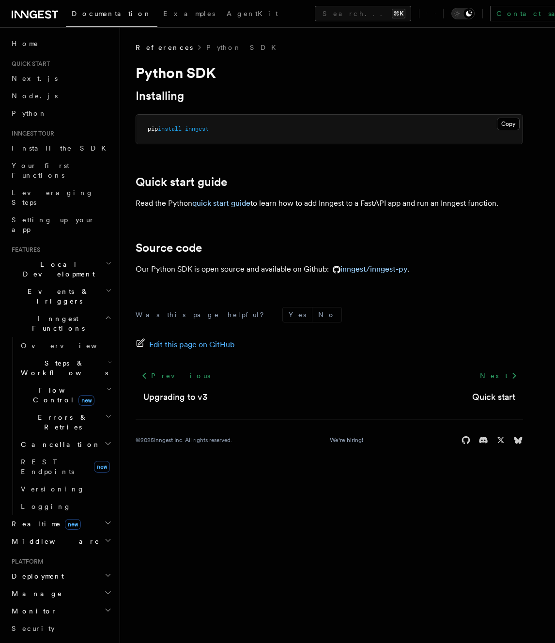
click at [94, 310] on h2 "Inngest Functions" at bounding box center [61, 323] width 106 height 27
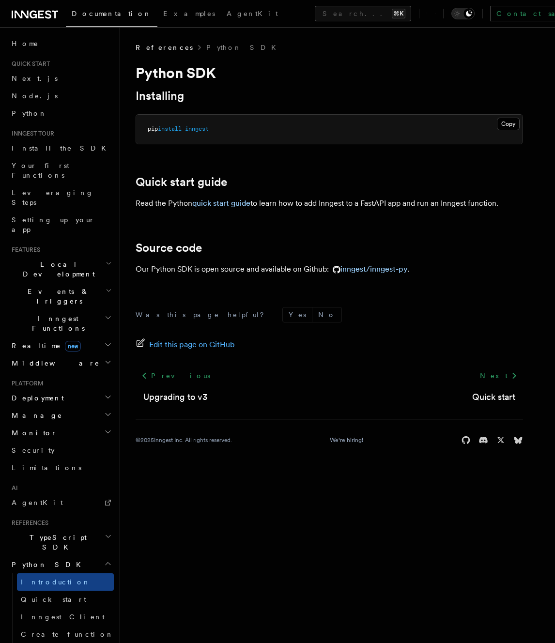
click at [61, 556] on h2 "Python SDK" at bounding box center [61, 564] width 106 height 17
click at [315, 19] on button "Search... ⌘K" at bounding box center [363, 13] width 96 height 15
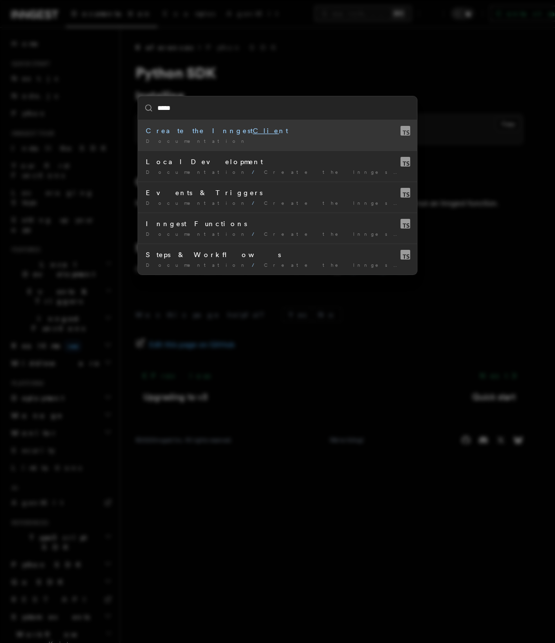
type input "******"
click at [268, 136] on li "Create the Inngest Client Documentation /" at bounding box center [277, 135] width 279 height 31
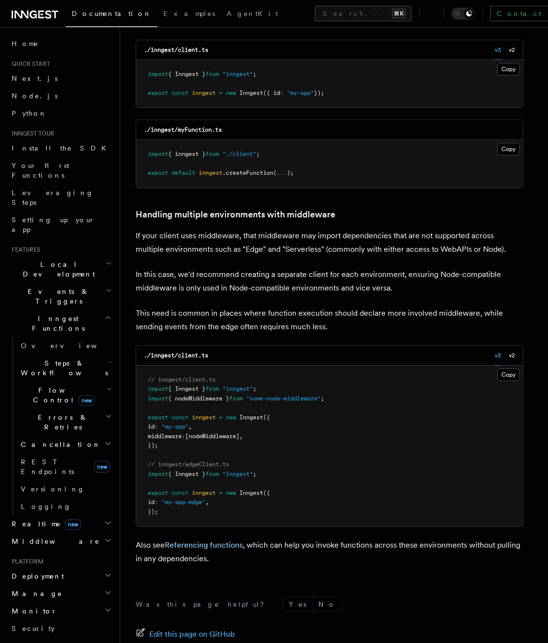
scroll to position [1870, 0]
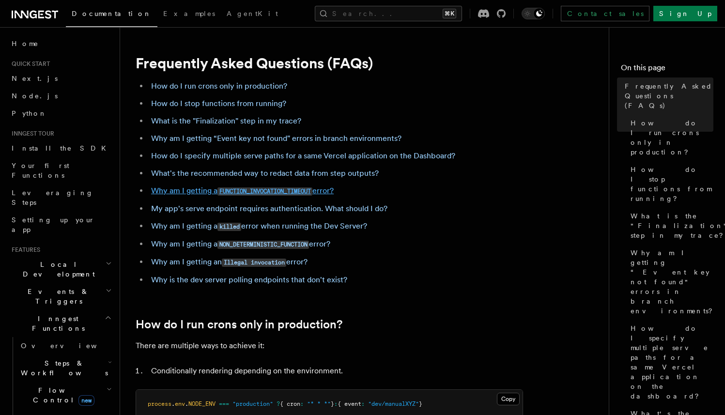
click at [303, 190] on code "FUNCTION_INVOCATION_TIMEOUT" at bounding box center [264, 191] width 95 height 8
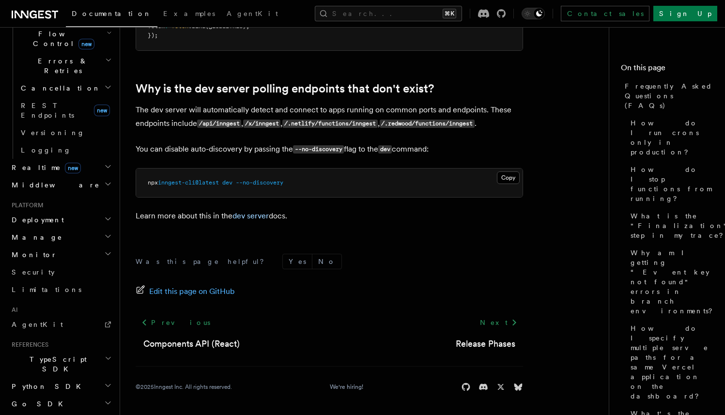
scroll to position [379, 0]
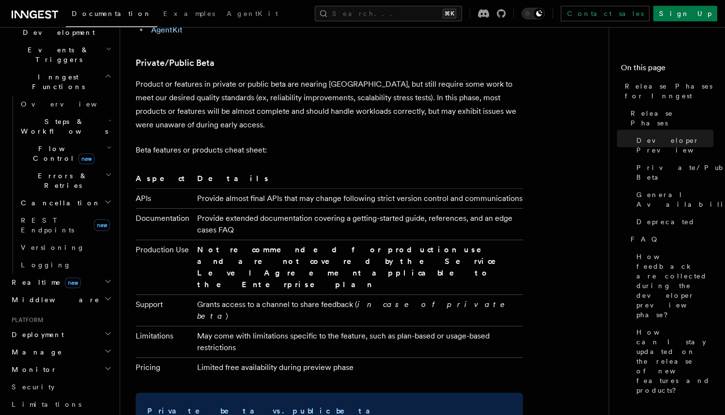
scroll to position [227, 0]
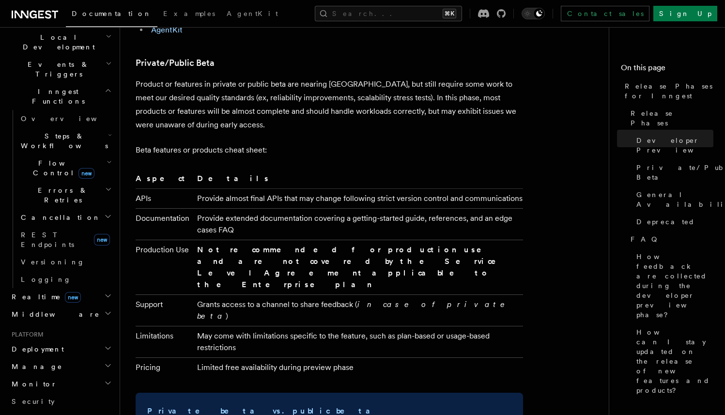
click at [45, 375] on h2 "Monitor" at bounding box center [61, 383] width 106 height 17
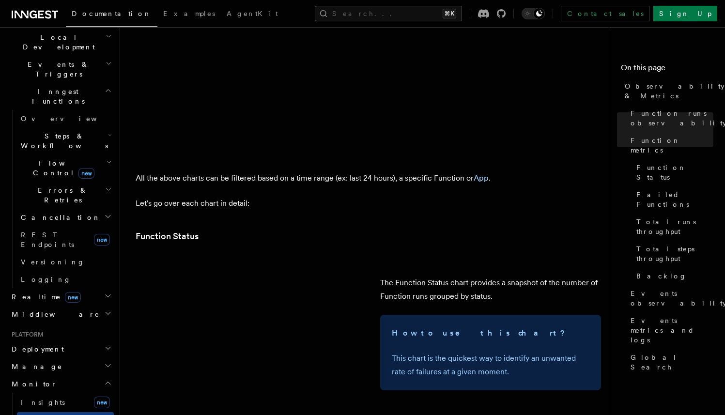
scroll to position [838, 0]
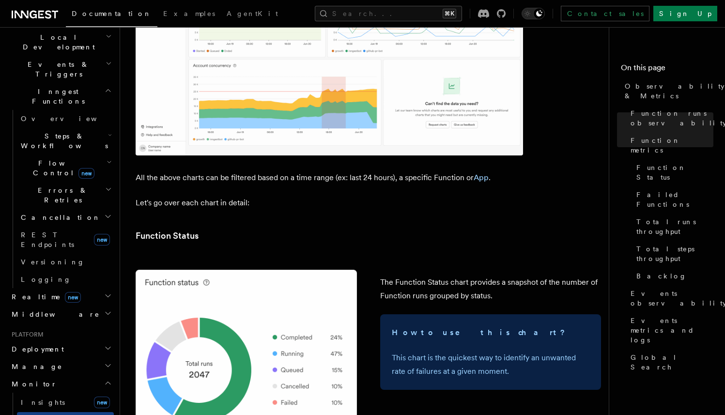
click at [52, 358] on h2 "Manage" at bounding box center [61, 366] width 106 height 17
click at [52, 340] on h2 "Deployment" at bounding box center [61, 348] width 106 height 17
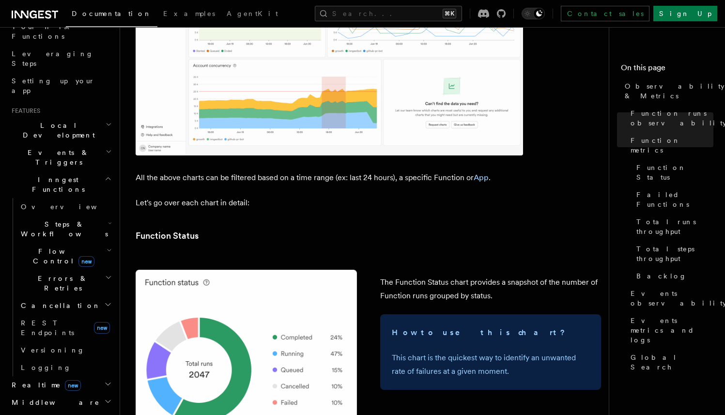
scroll to position [117, 0]
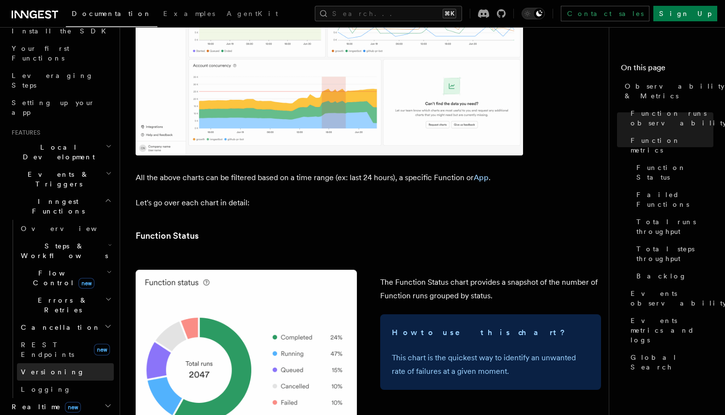
click at [36, 368] on span "Versioning" at bounding box center [53, 372] width 64 height 8
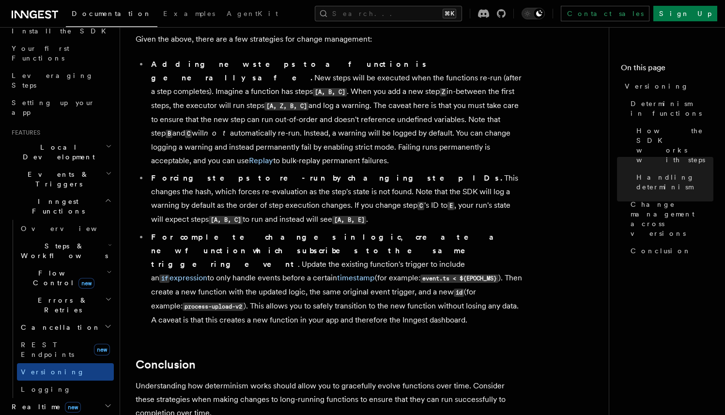
scroll to position [662, 0]
click at [69, 237] on h2 "Steps & Workflows" at bounding box center [65, 250] width 97 height 27
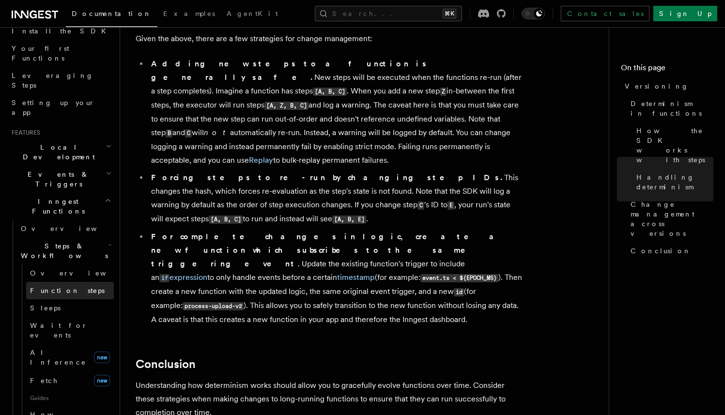
click at [67, 287] on span "Function steps" at bounding box center [67, 291] width 75 height 8
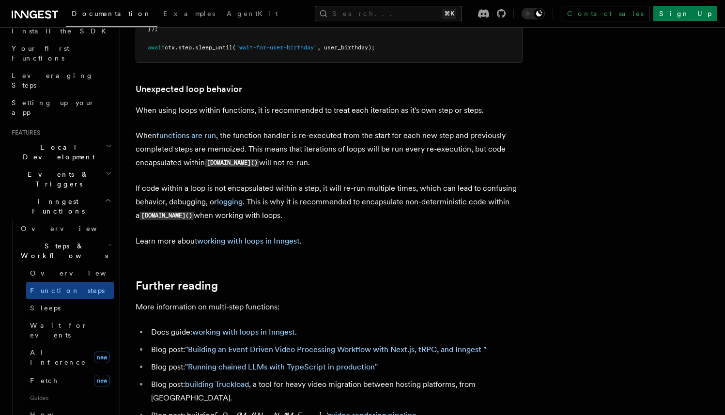
scroll to position [2411, 0]
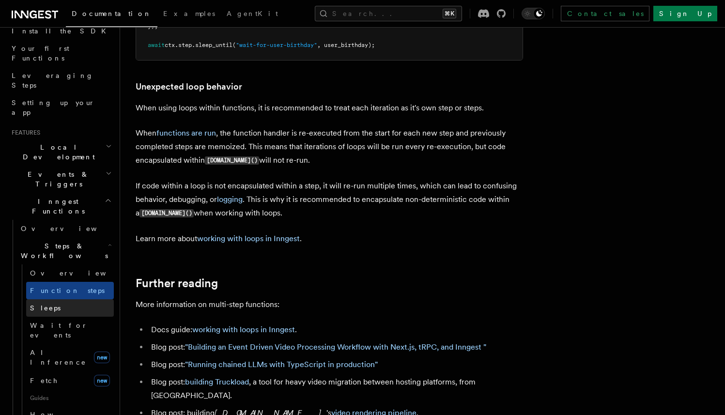
click at [67, 299] on link "Sleeps" at bounding box center [70, 307] width 88 height 17
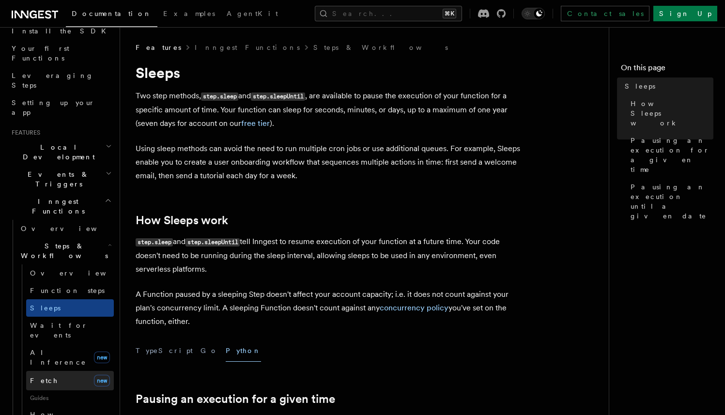
click at [64, 371] on link "Fetch new" at bounding box center [70, 380] width 88 height 19
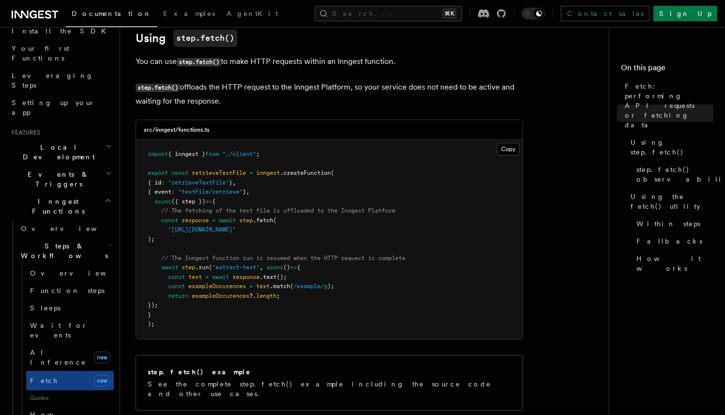
scroll to position [304, 0]
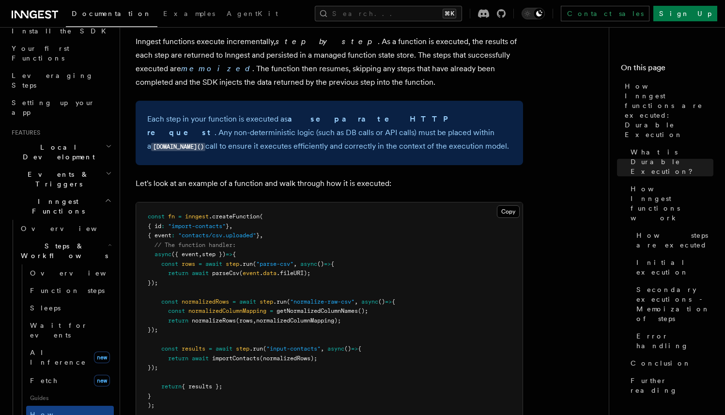
scroll to position [802, 0]
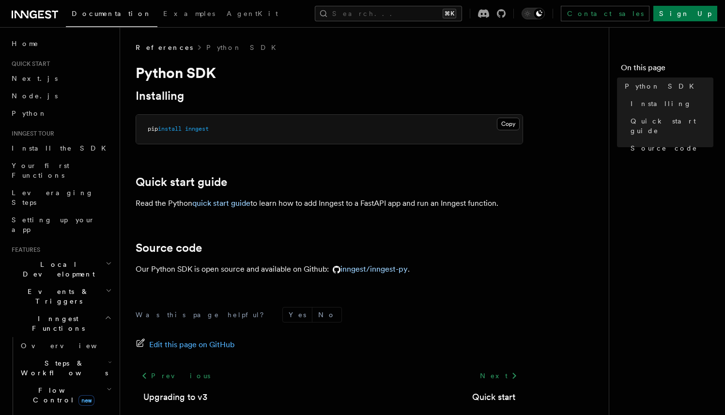
click at [549, 217] on article "References Python SDK Python SDK Installing Copy Copied pip install inngest Qui…" at bounding box center [368, 256] width 465 height 426
click at [23, 15] on icon at bounding box center [35, 15] width 46 height 12
